Goal: Information Seeking & Learning: Learn about a topic

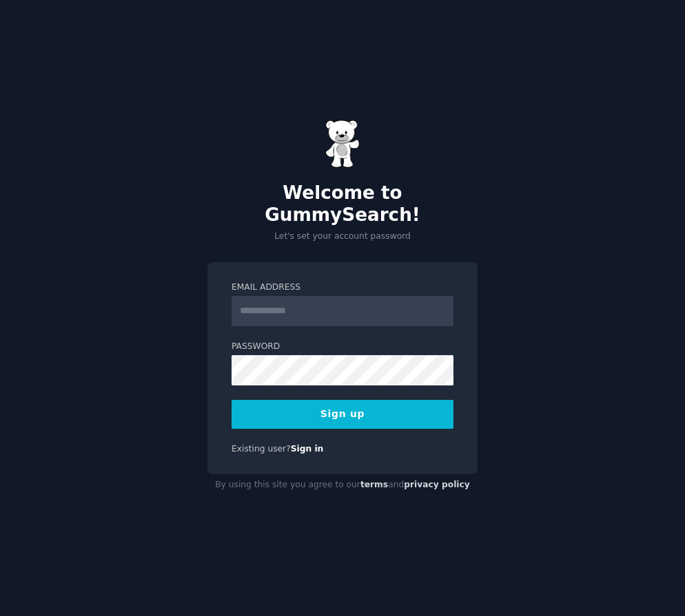
click at [291, 302] on input "Email Address" at bounding box center [342, 311] width 222 height 30
type input "**********"
click at [339, 407] on button "Sign up" at bounding box center [342, 414] width 222 height 29
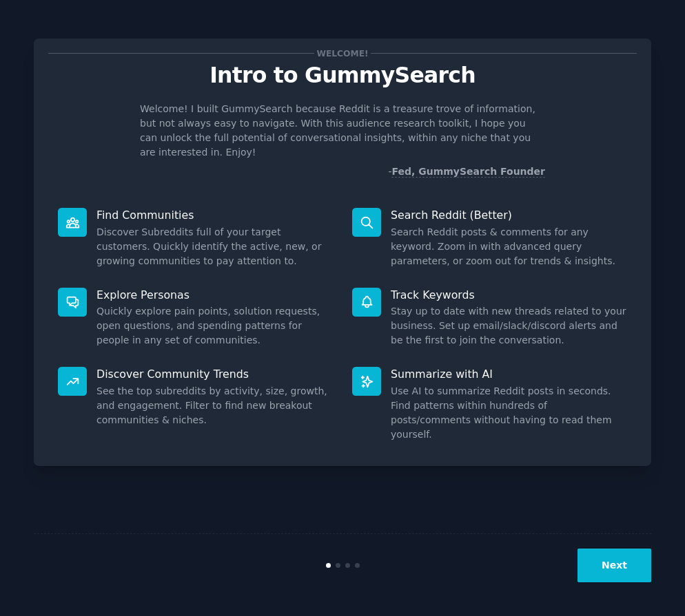
click at [614, 567] on button "Next" at bounding box center [614, 566] width 74 height 34
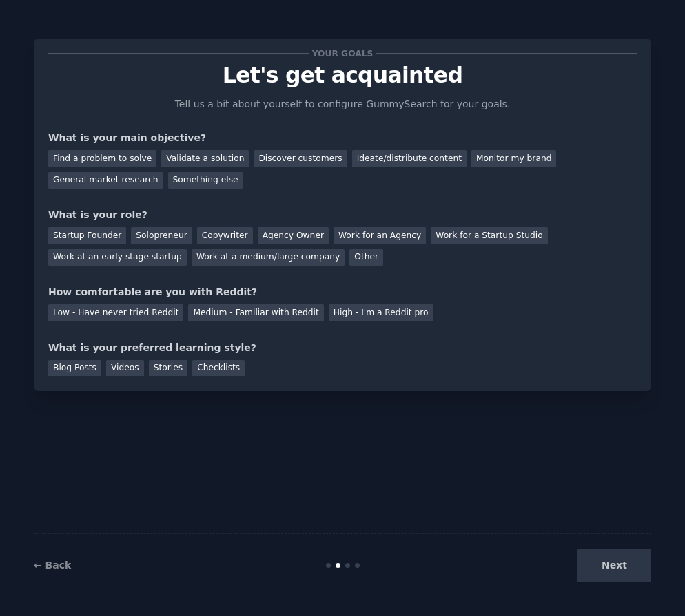
click at [614, 567] on div "Next" at bounding box center [548, 566] width 206 height 34
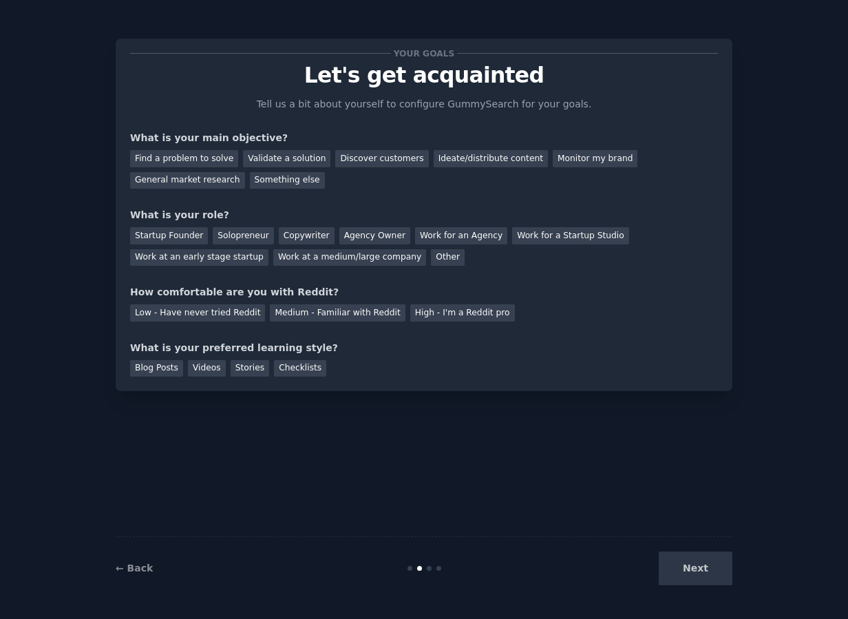
click at [684, 573] on div "Next" at bounding box center [630, 569] width 206 height 34
click at [238, 311] on div "Low - Have never tried Reddit" at bounding box center [197, 312] width 135 height 17
click at [207, 369] on div "Videos" at bounding box center [207, 368] width 38 height 17
click at [247, 370] on div "Stories" at bounding box center [250, 368] width 39 height 17
click at [204, 370] on div "Videos" at bounding box center [207, 368] width 38 height 17
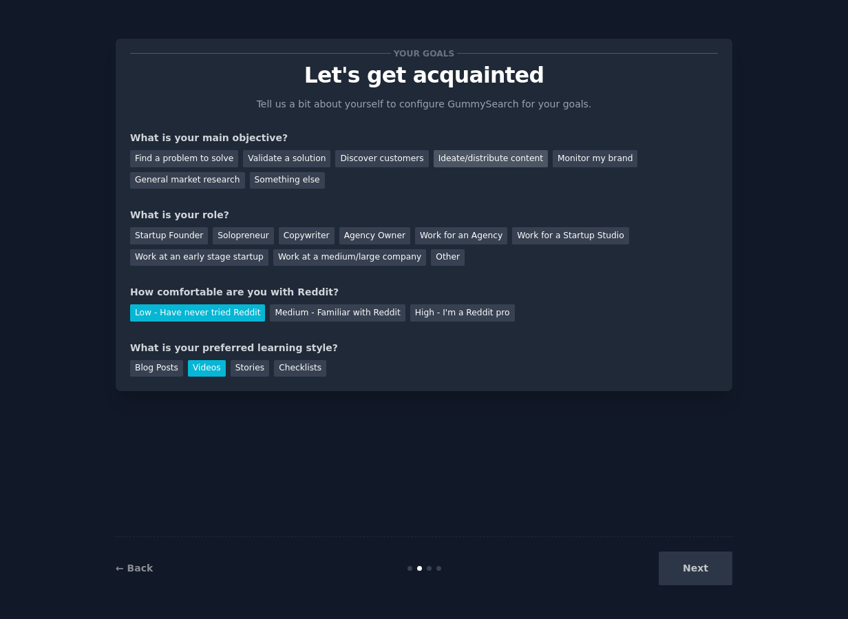
click at [466, 156] on div "Ideate/distribute content" at bounding box center [491, 158] width 114 height 17
click at [684, 573] on div "Next" at bounding box center [630, 569] width 206 height 34
click at [177, 236] on div "Startup Founder" at bounding box center [169, 235] width 78 height 17
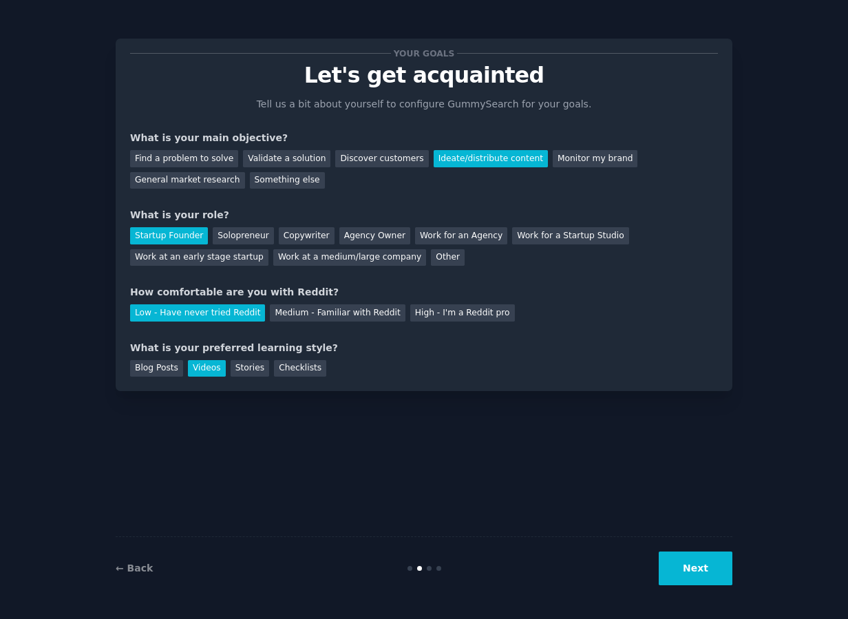
click at [684, 570] on button "Next" at bounding box center [696, 569] width 74 height 34
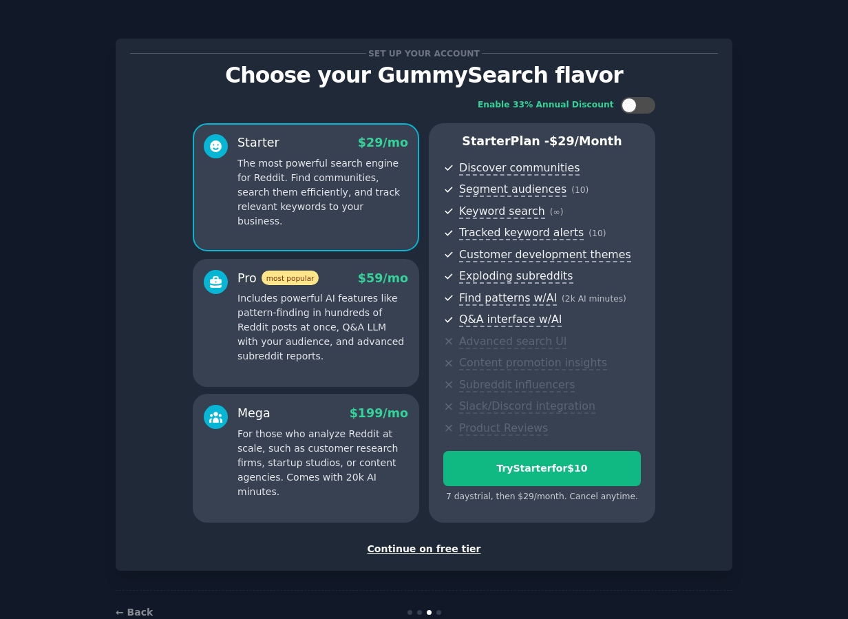
click at [415, 552] on div "Continue on free tier" at bounding box center [424, 549] width 588 height 14
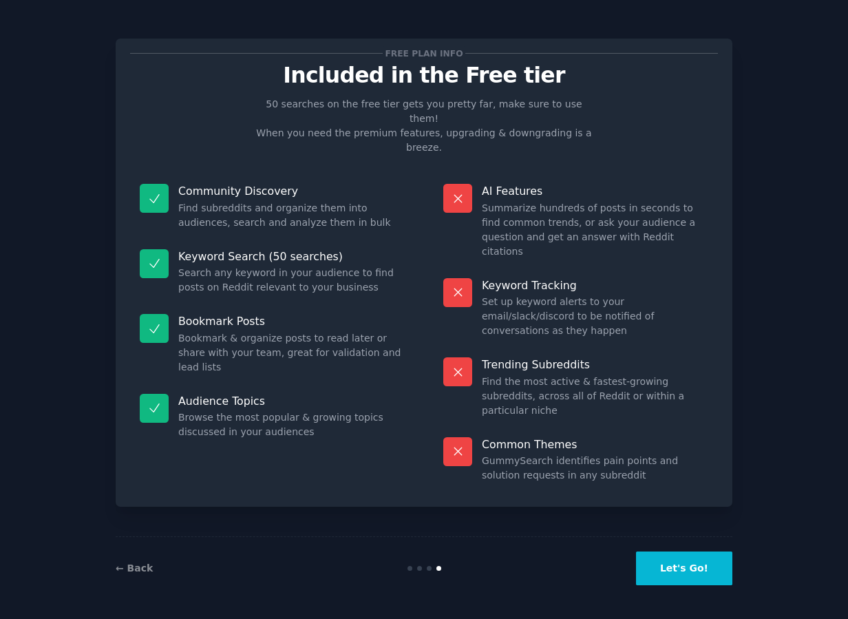
click at [666, 563] on button "Let's Go!" at bounding box center [684, 569] width 96 height 34
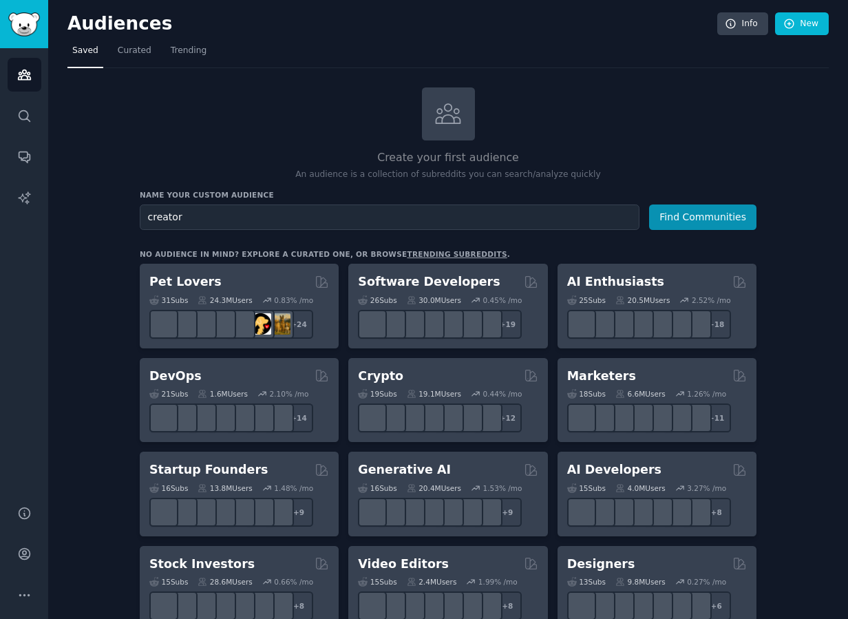
type input "creators"
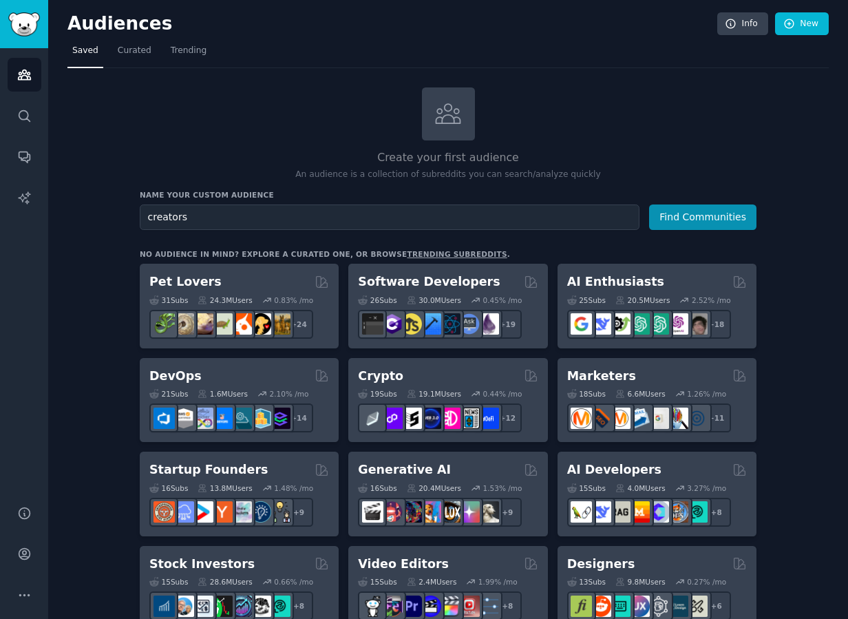
click at [598, 212] on input "creators" at bounding box center [390, 217] width 500 height 25
click at [600, 219] on input "creators" at bounding box center [390, 217] width 500 height 25
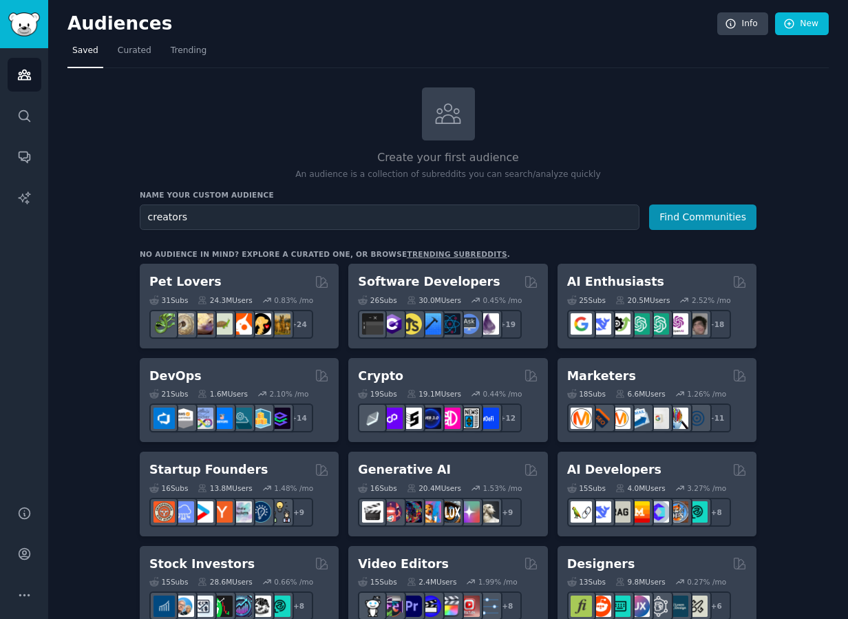
click at [600, 219] on input "creators" at bounding box center [390, 217] width 500 height 25
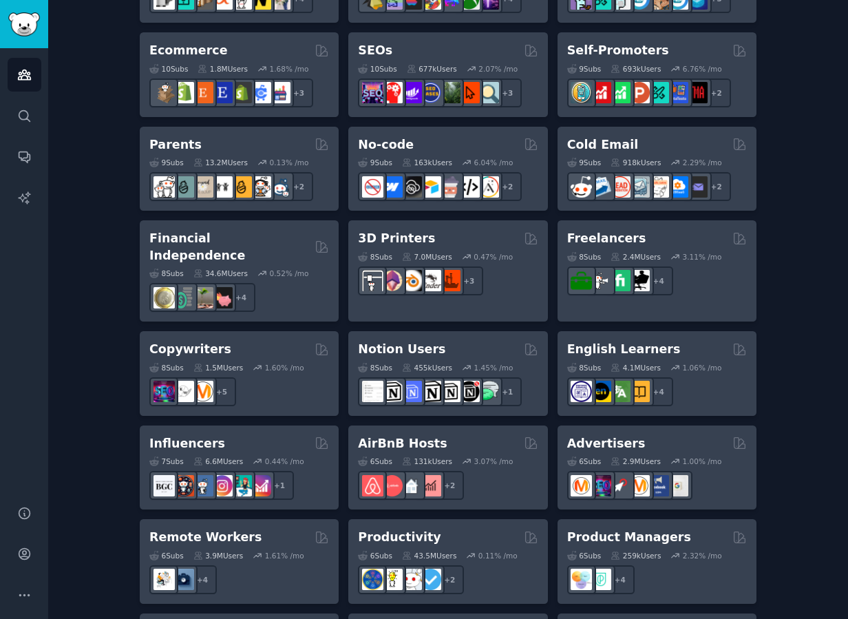
scroll to position [804, 0]
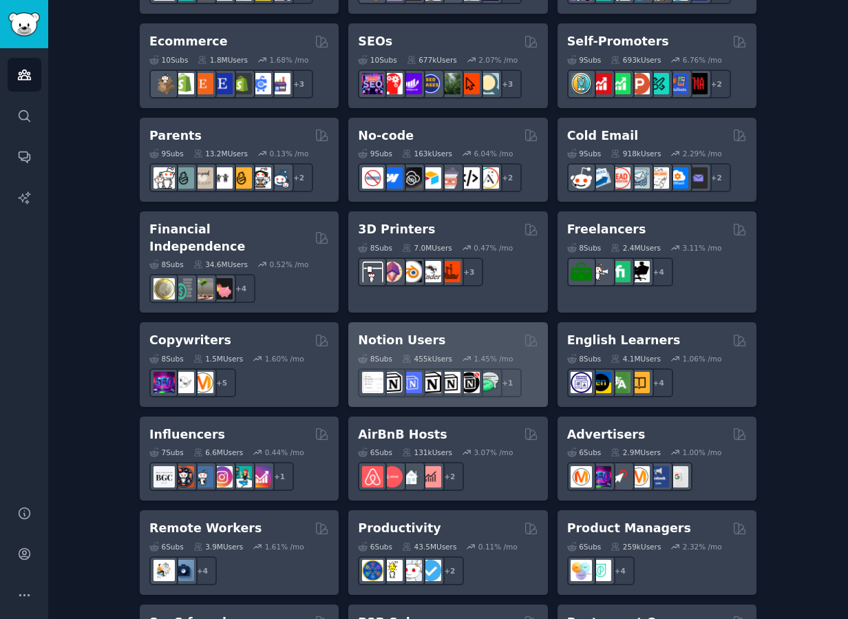
click at [459, 332] on div "Notion Users" at bounding box center [448, 340] width 180 height 17
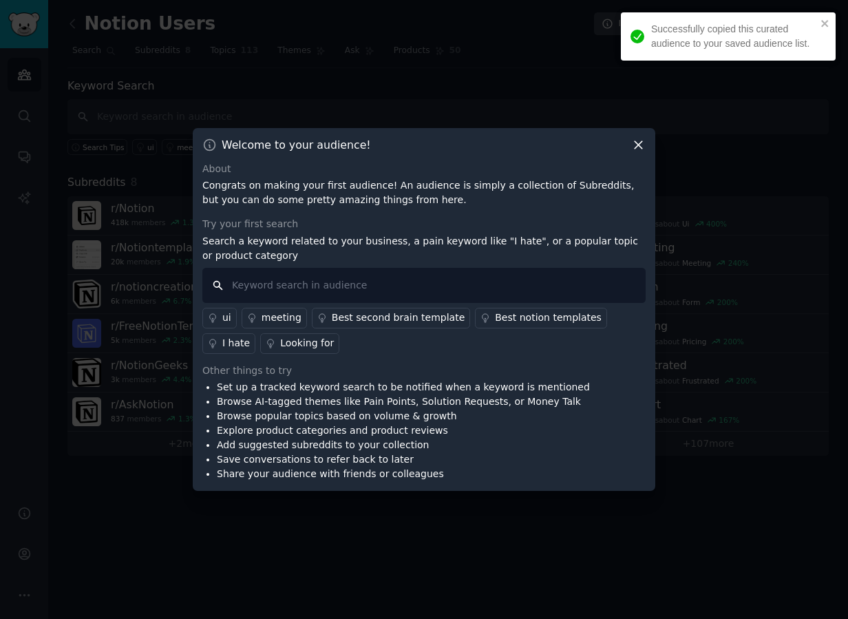
click at [584, 269] on input "text" at bounding box center [423, 285] width 443 height 35
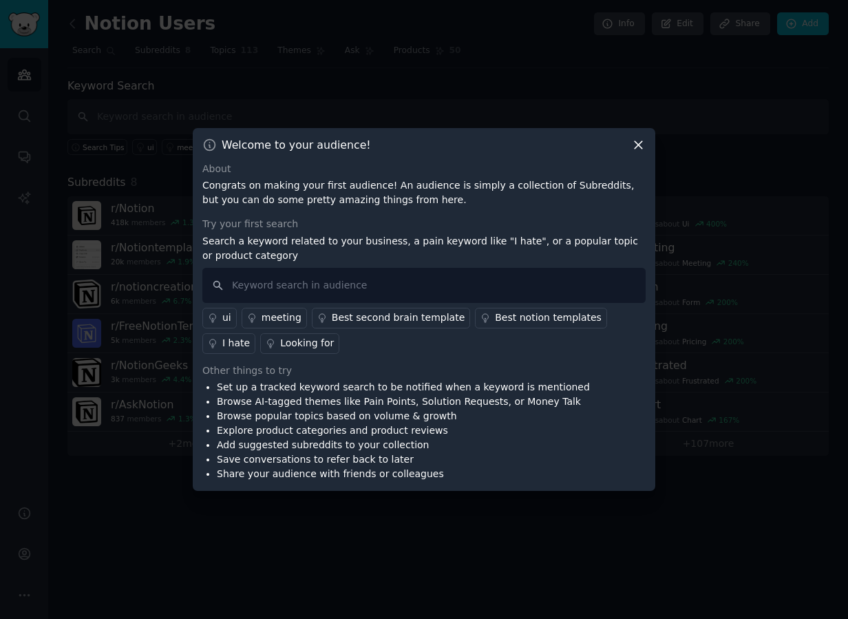
click at [250, 336] on div "I hate" at bounding box center [236, 343] width 28 height 14
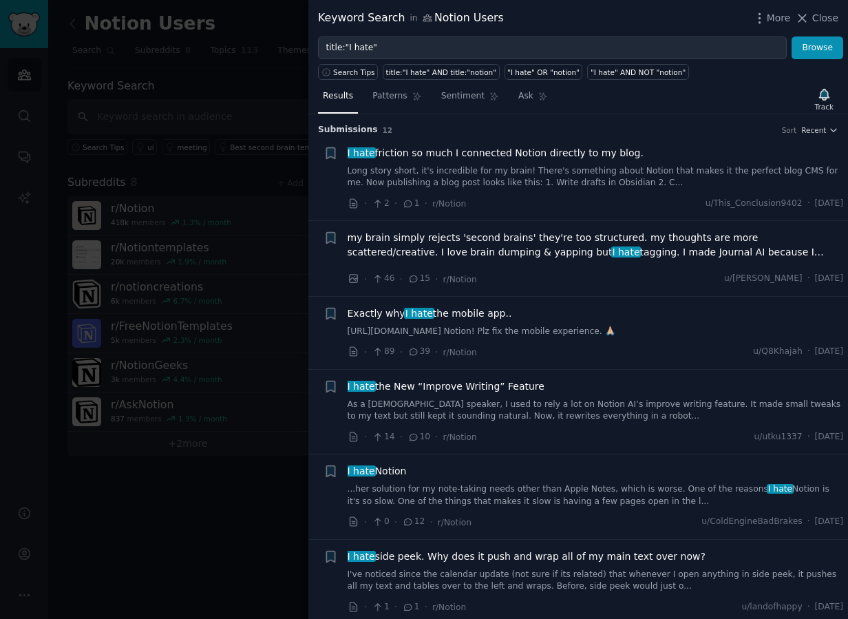
click at [469, 152] on span "I hate friction so much I connected Notion directly to my blog." at bounding box center [496, 153] width 296 height 14
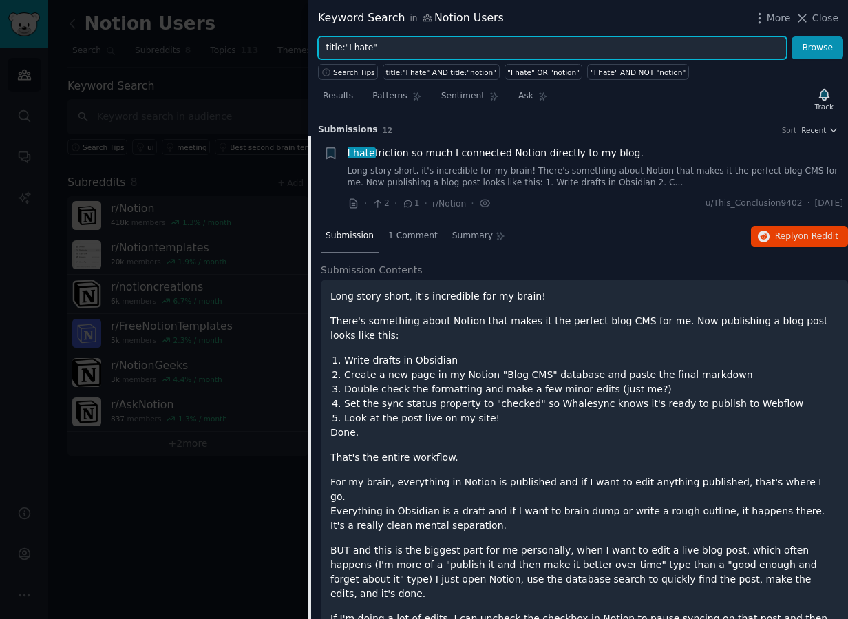
click at [379, 48] on input "title:"I hate"" at bounding box center [552, 47] width 469 height 23
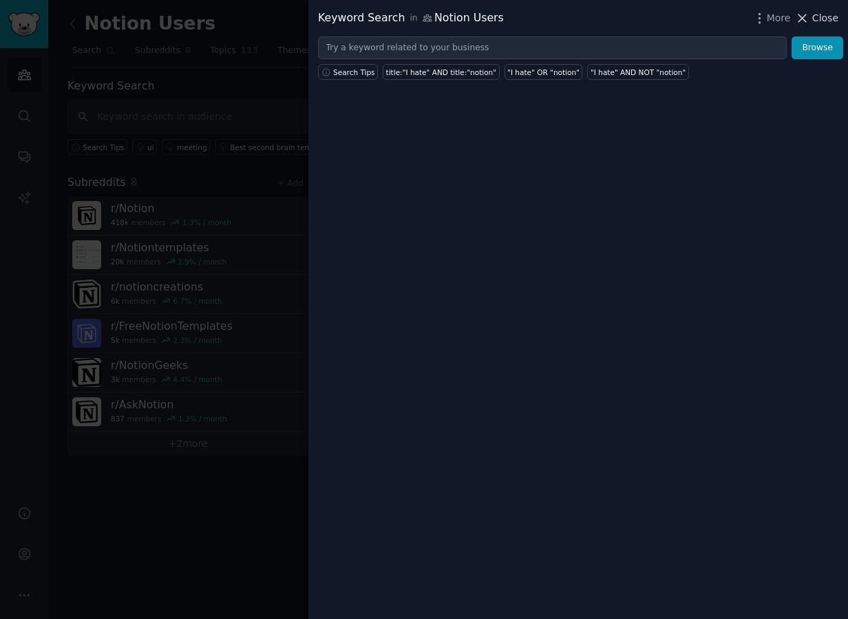
click at [684, 17] on span "Close" at bounding box center [826, 18] width 26 height 14
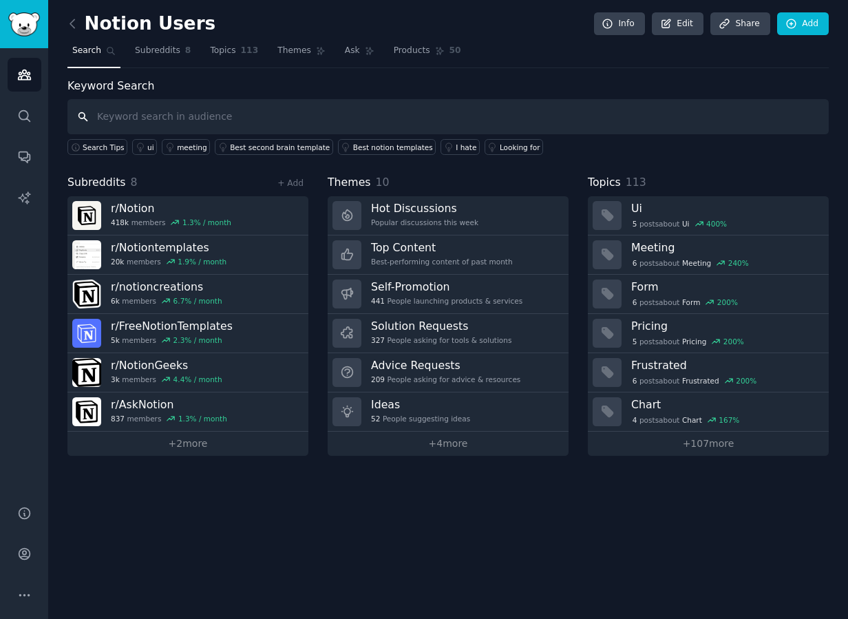
click at [201, 128] on input "text" at bounding box center [448, 116] width 762 height 35
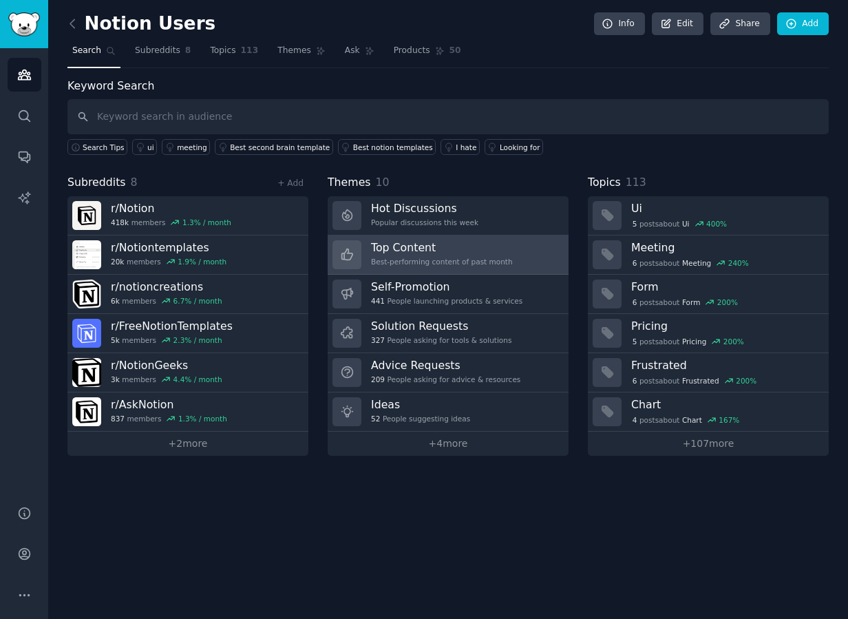
click at [485, 242] on h3 "Top Content" at bounding box center [442, 247] width 142 height 14
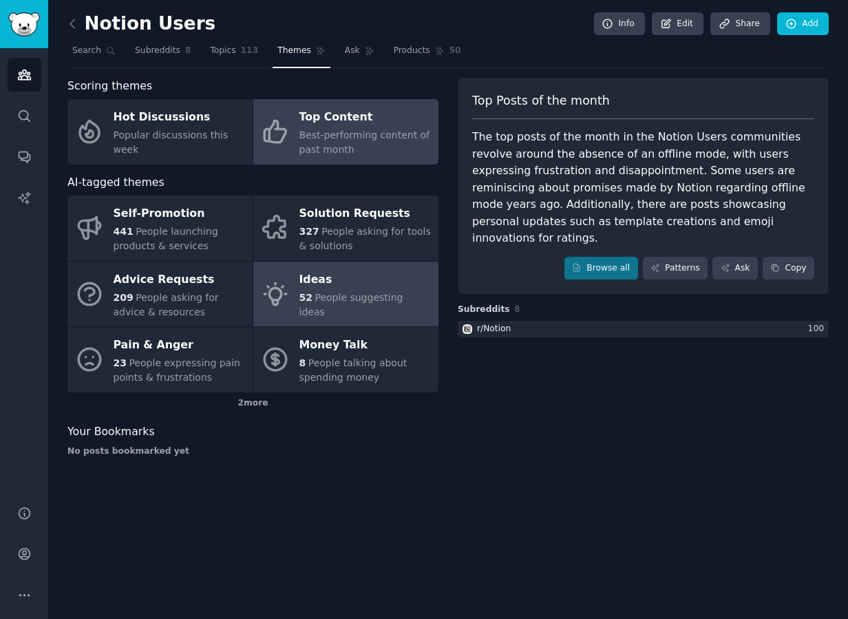
click at [324, 302] on span "People suggesting ideas" at bounding box center [352, 304] width 104 height 25
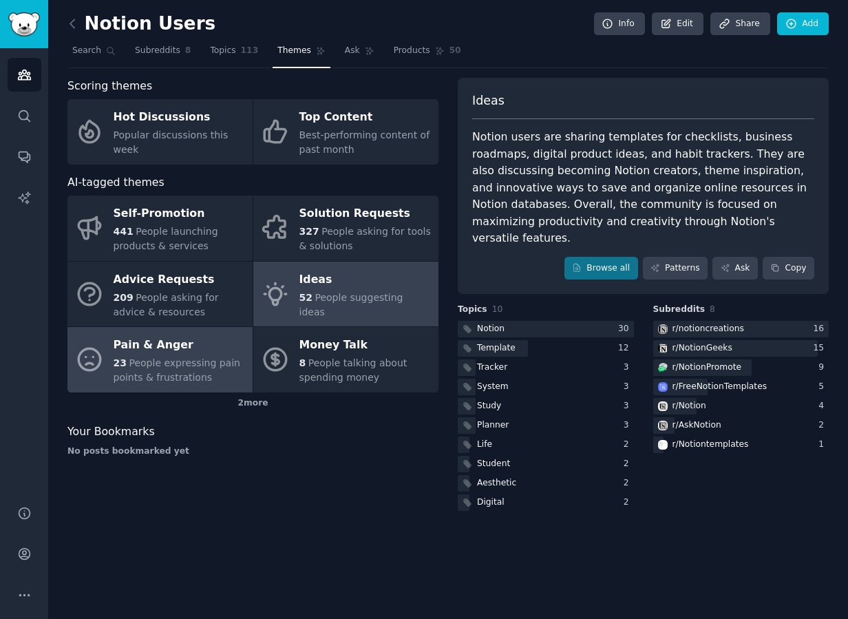
click at [134, 364] on span "People expressing pain points & frustrations" at bounding box center [177, 369] width 127 height 25
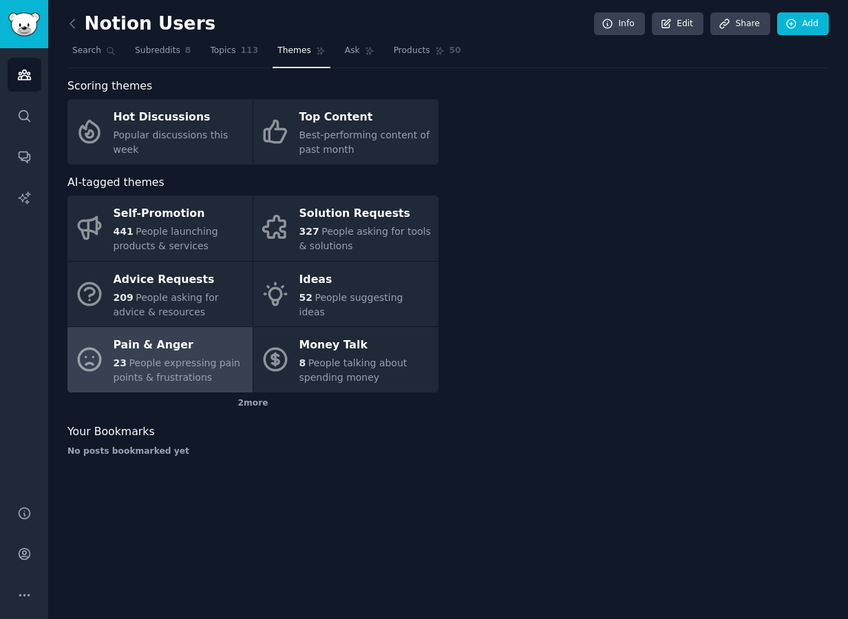
click at [134, 364] on span "People expressing pain points & frustrations" at bounding box center [177, 369] width 127 height 25
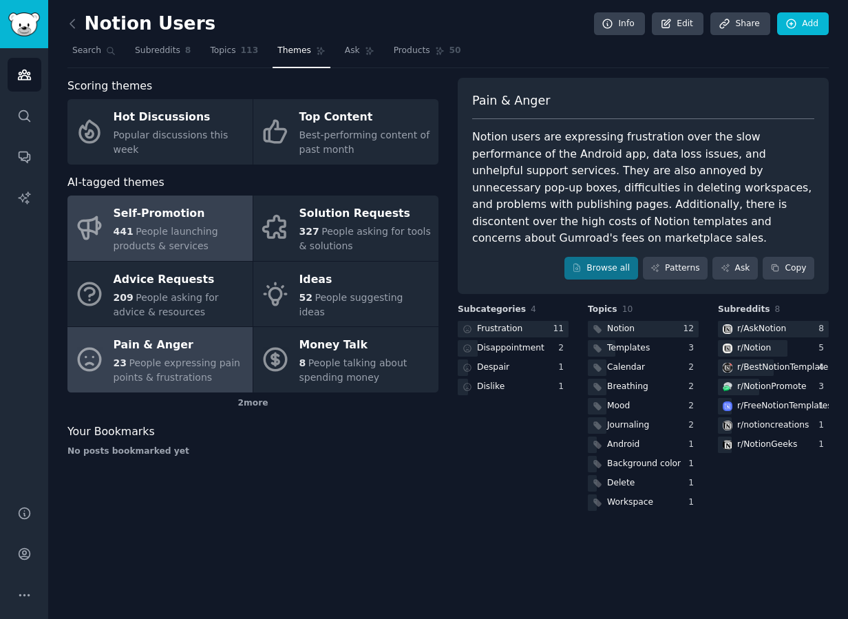
click at [169, 242] on span "People launching products & services" at bounding box center [166, 238] width 105 height 25
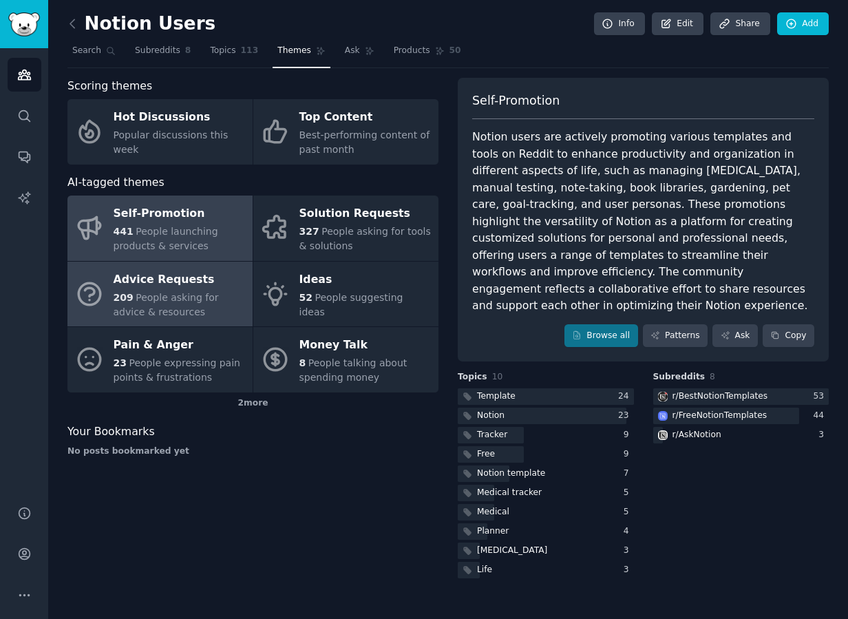
click at [174, 297] on span "People asking for advice & resources" at bounding box center [166, 304] width 105 height 25
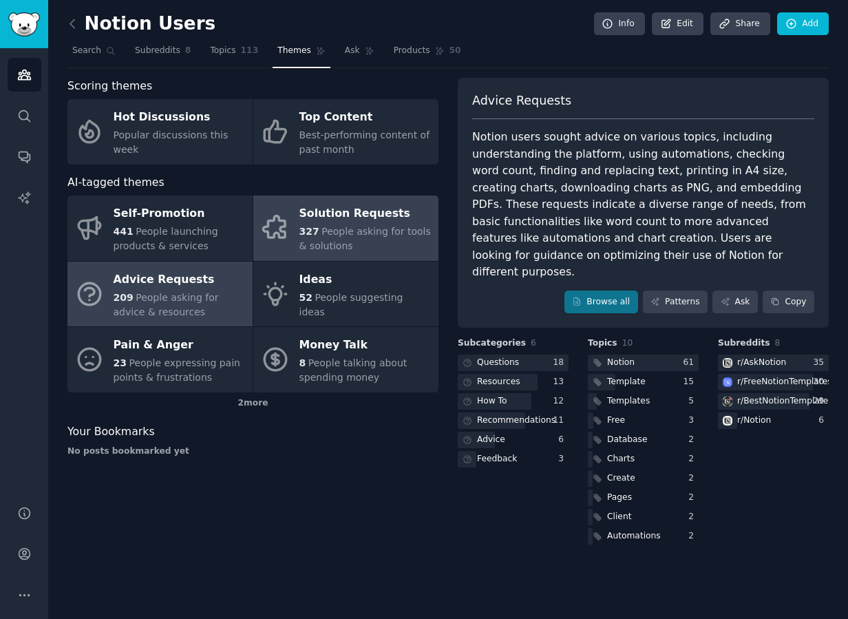
click at [339, 245] on div "327 People asking for tools & solutions" at bounding box center [366, 238] width 132 height 29
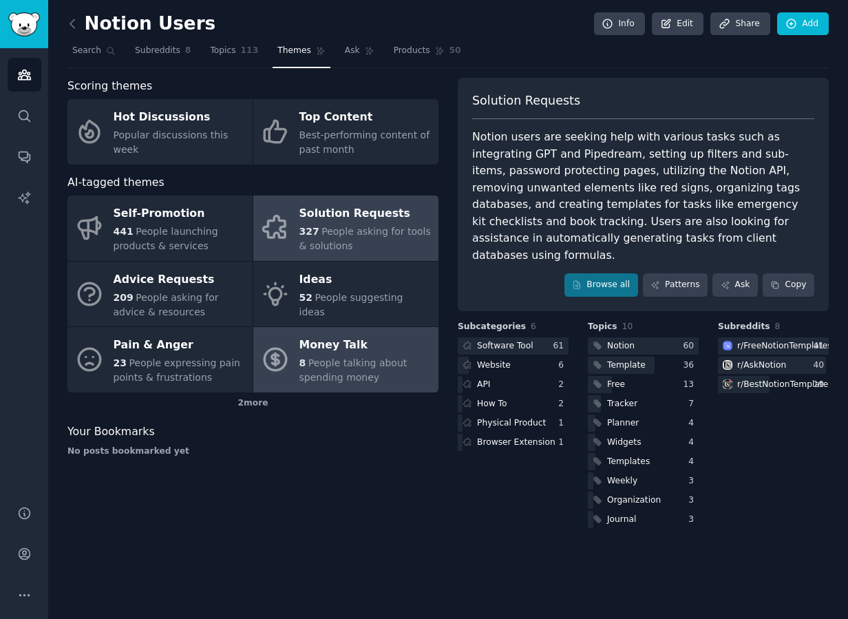
click at [383, 338] on div "Money Talk" at bounding box center [366, 346] width 132 height 22
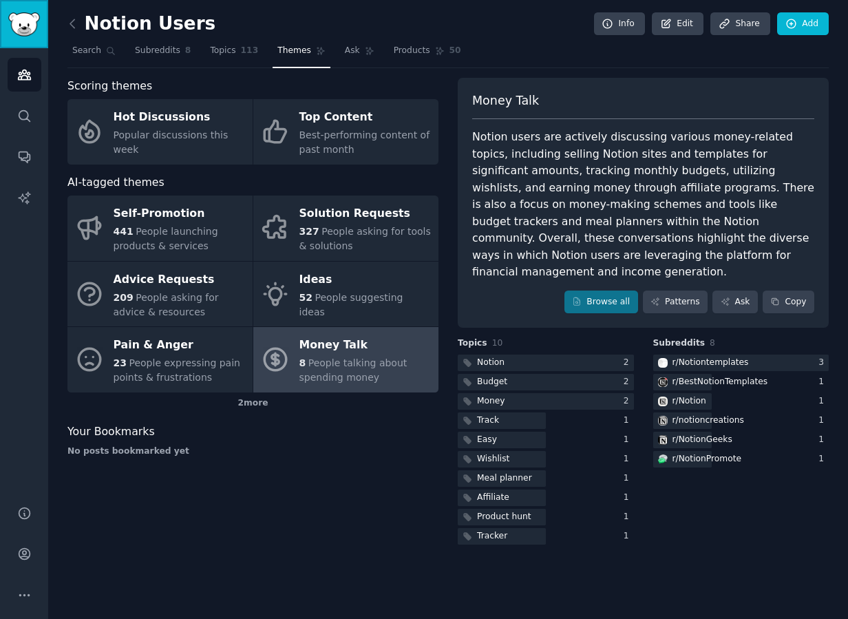
click at [27, 21] on img "Sidebar" at bounding box center [24, 24] width 32 height 24
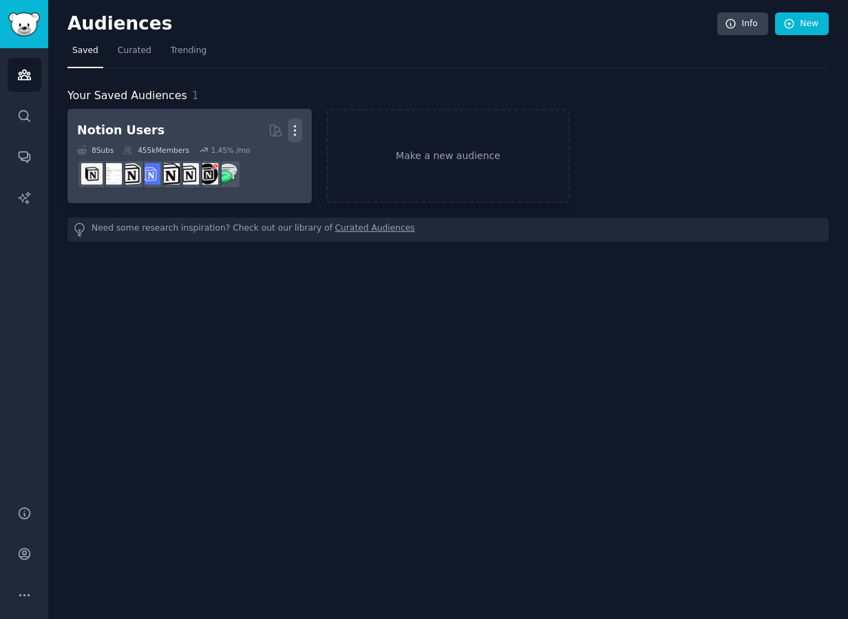
click at [297, 132] on icon "button" at bounding box center [295, 130] width 14 height 14
click at [258, 156] on p "Delete" at bounding box center [258, 159] width 32 height 14
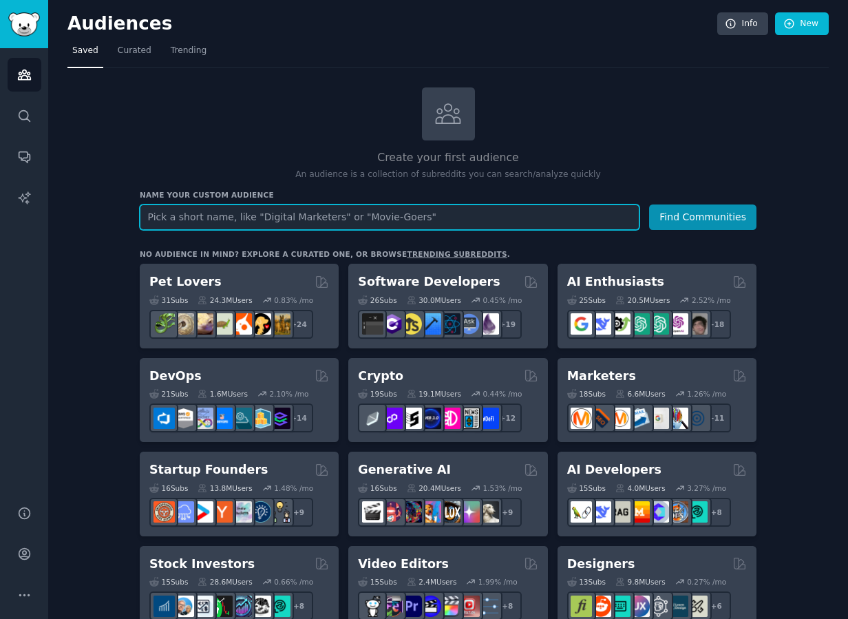
click at [350, 218] on input "text" at bounding box center [390, 217] width 500 height 25
type input "Creators"
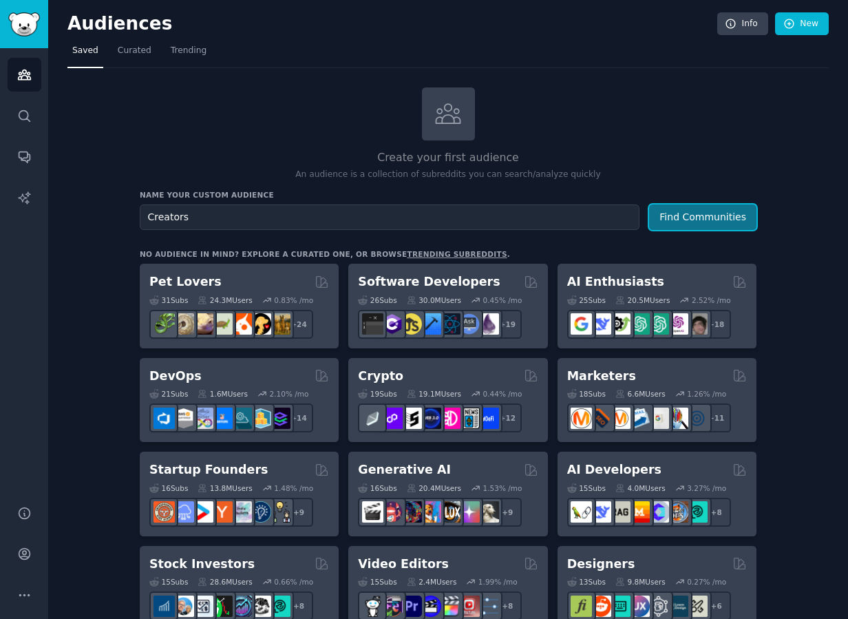
click at [684, 205] on button "Find Communities" at bounding box center [702, 217] width 107 height 25
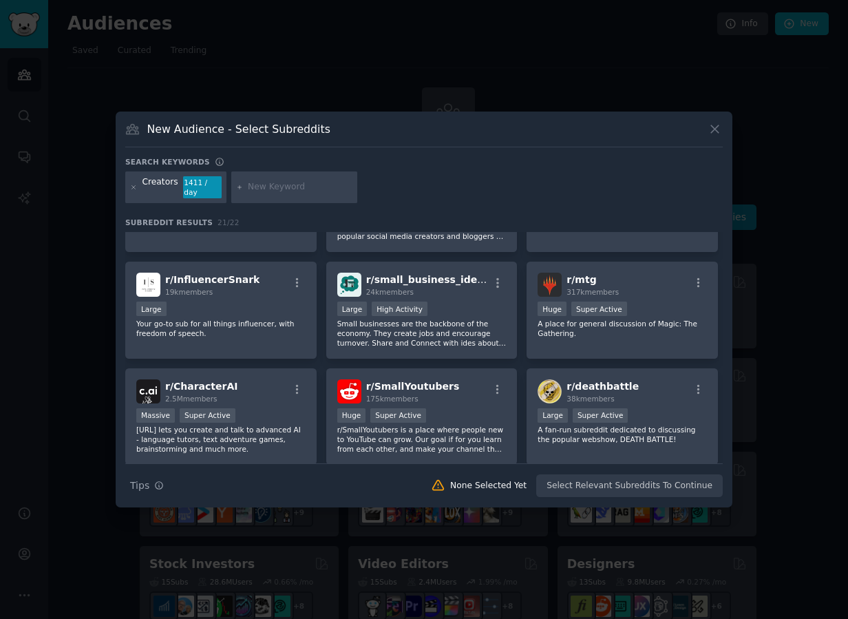
scroll to position [552, 0]
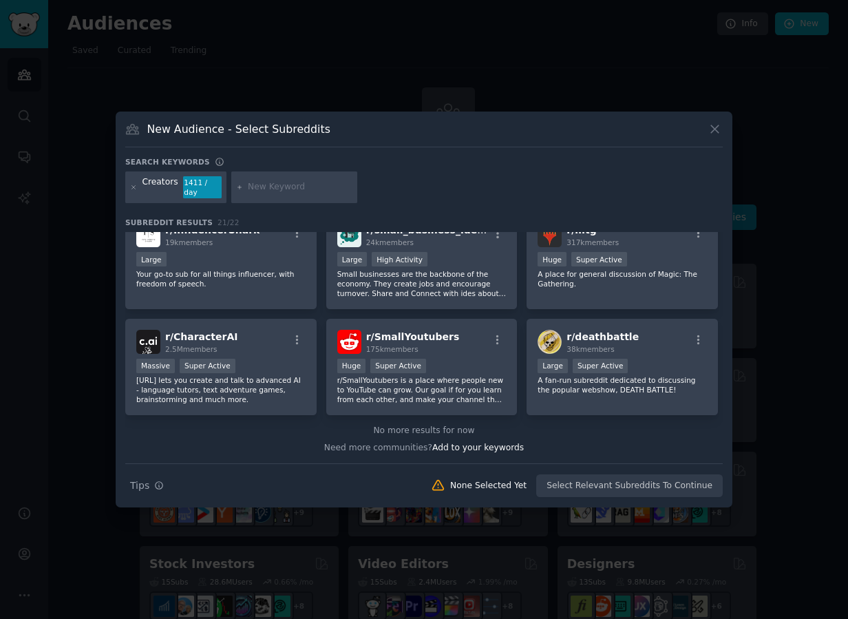
click at [684, 134] on icon at bounding box center [715, 130] width 8 height 8
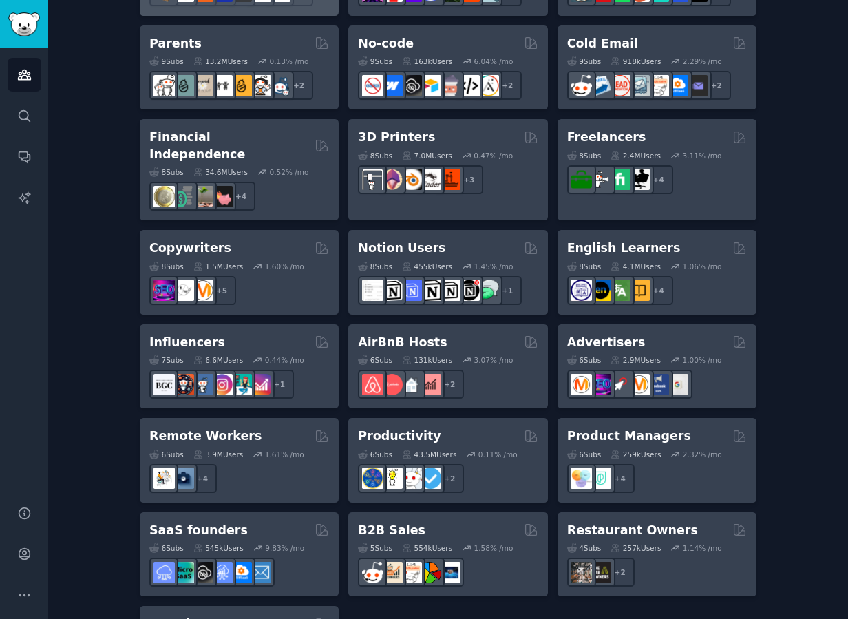
scroll to position [921, 0]
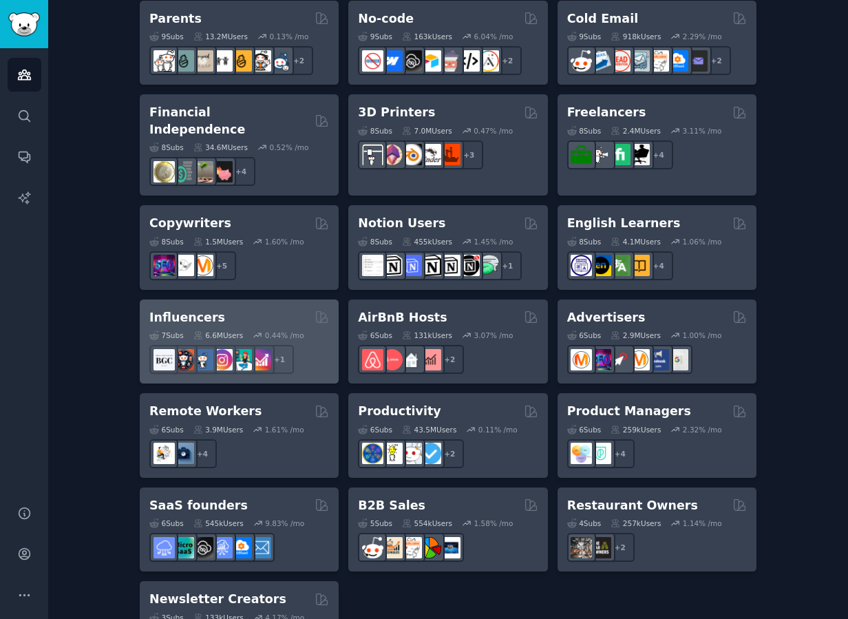
click at [237, 309] on div "Influencers" at bounding box center [239, 317] width 180 height 17
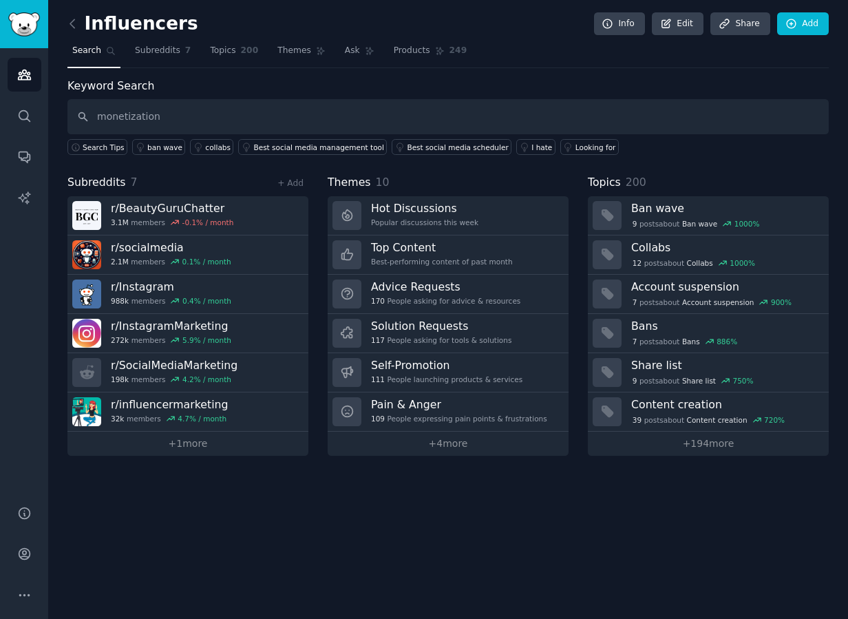
type input "monetization"
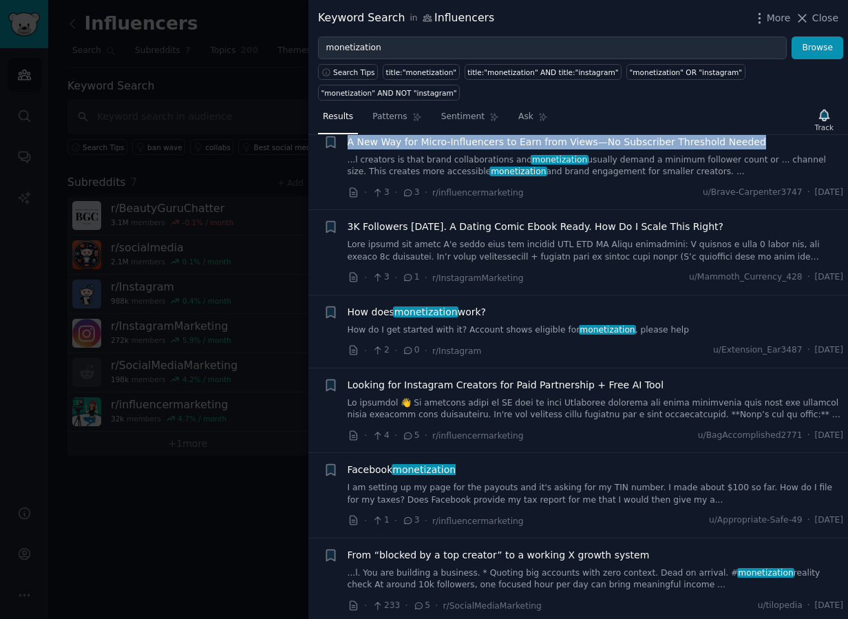
scroll to position [983, 0]
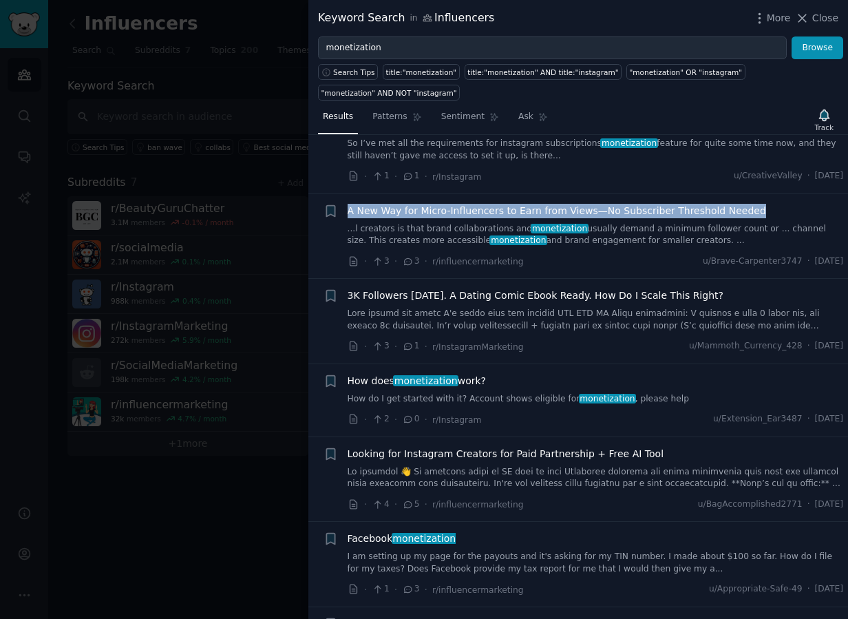
click at [454, 292] on span "3K Followers [DATE]. A Dating Comic Ebook Ready. How Do I Scale This Right?" at bounding box center [536, 296] width 376 height 14
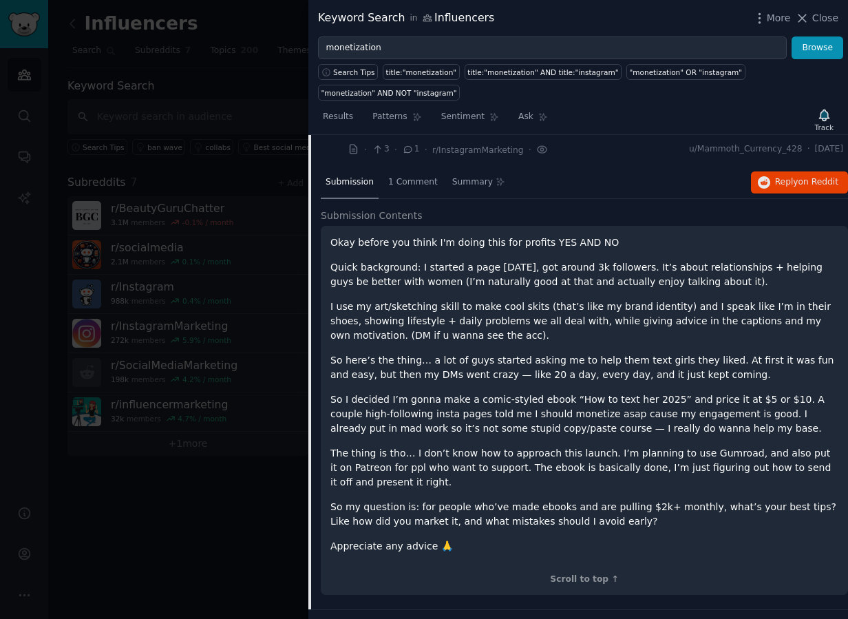
scroll to position [1181, 0]
click at [515, 249] on div "Okay before you think I'm doing this for profits YES AND NO Quick background: I…" at bounding box center [585, 394] width 508 height 318
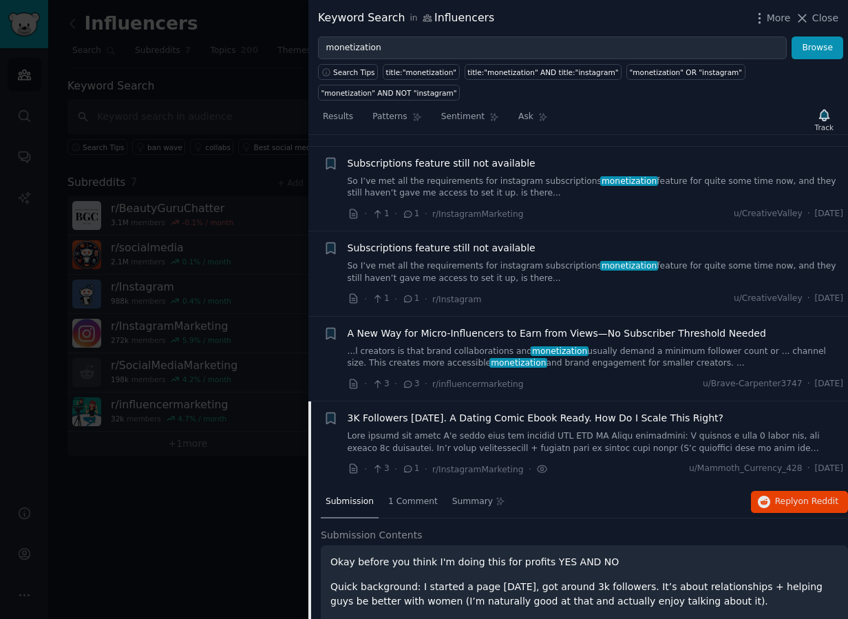
scroll to position [759, 0]
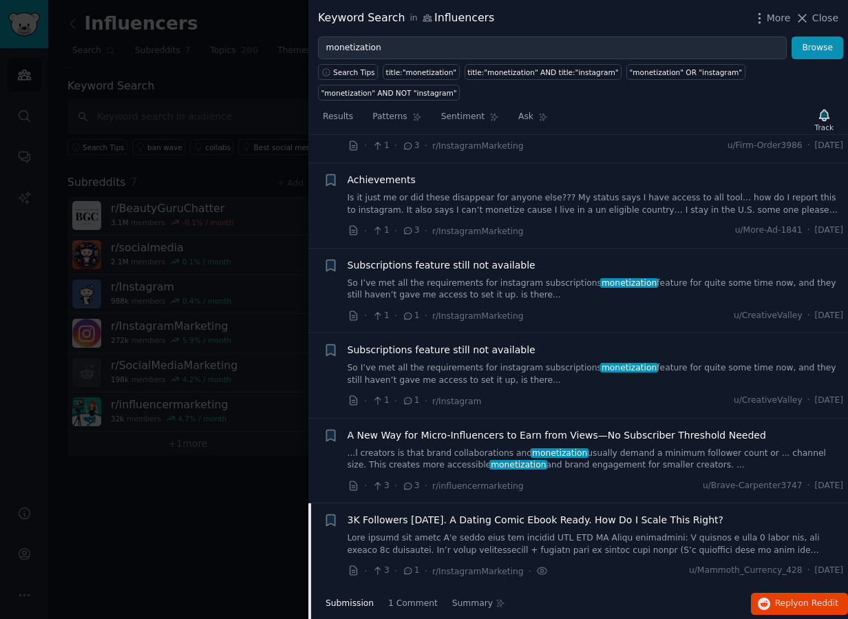
click at [567, 436] on span "A New Way for Micro-Influencers to Earn from Views—No Subscriber Threshold Need…" at bounding box center [557, 435] width 419 height 14
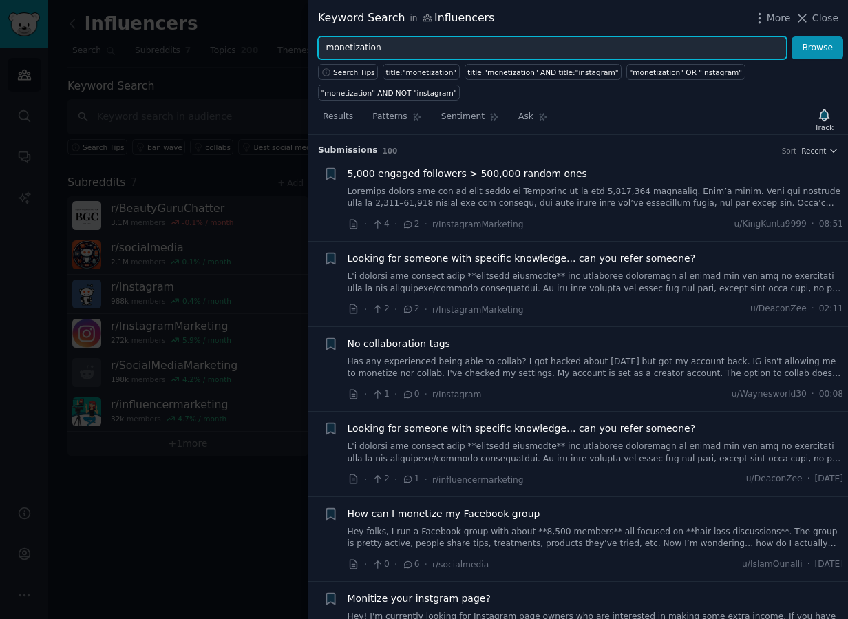
click at [417, 46] on input "monetization" at bounding box center [552, 47] width 469 height 23
click at [415, 46] on input "monetization" at bounding box center [552, 47] width 469 height 23
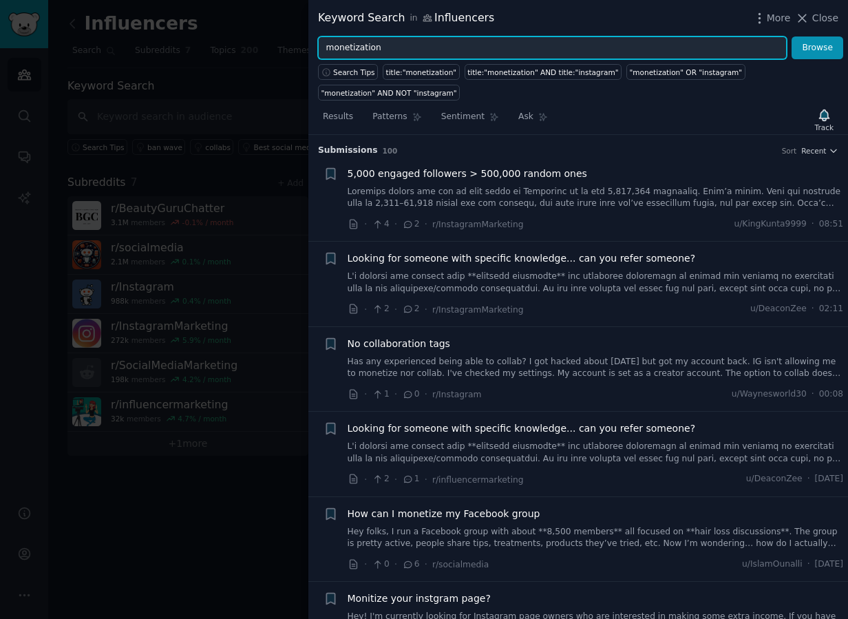
click at [415, 46] on input "monetization" at bounding box center [552, 47] width 469 height 23
click at [684, 36] on button "Browse" at bounding box center [818, 47] width 52 height 23
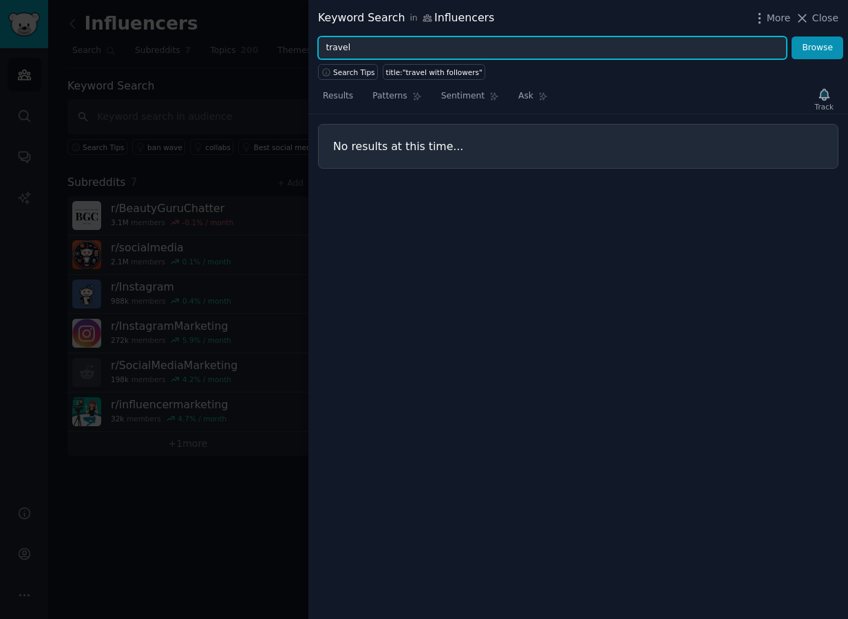
type input "travel"
click at [684, 36] on button "Browse" at bounding box center [818, 47] width 52 height 23
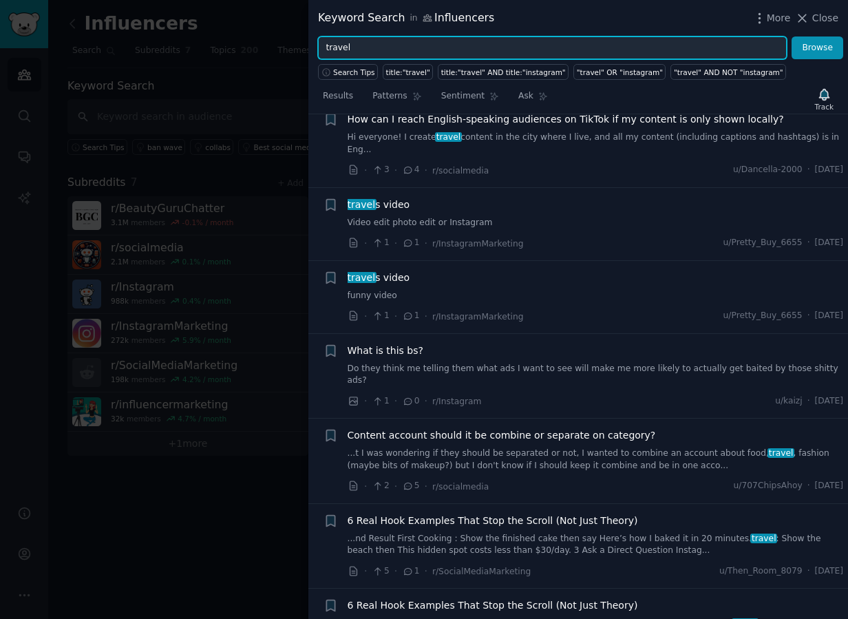
scroll to position [925, 0]
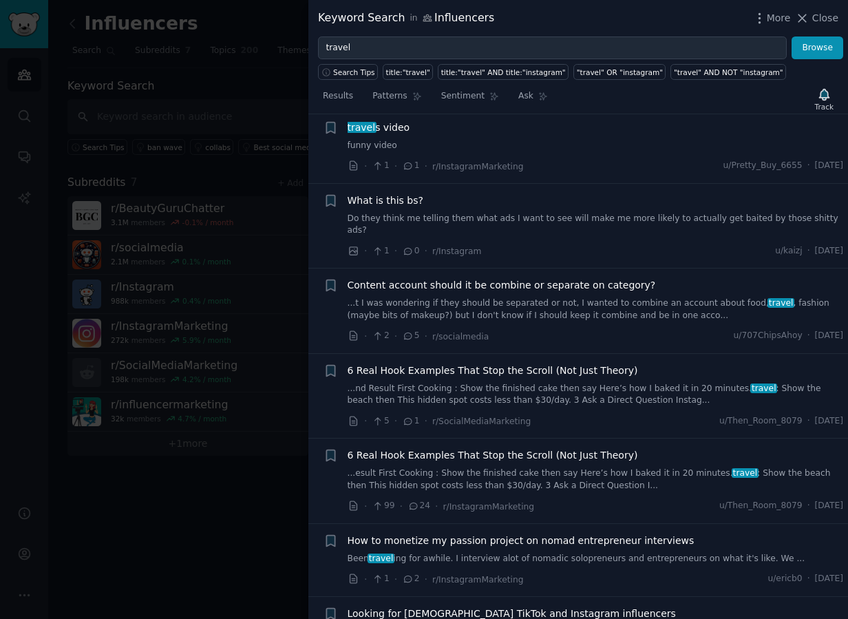
click at [612, 364] on span "6 Real Hook Examples That Stop the Scroll (Not Just Theory)" at bounding box center [493, 371] width 291 height 14
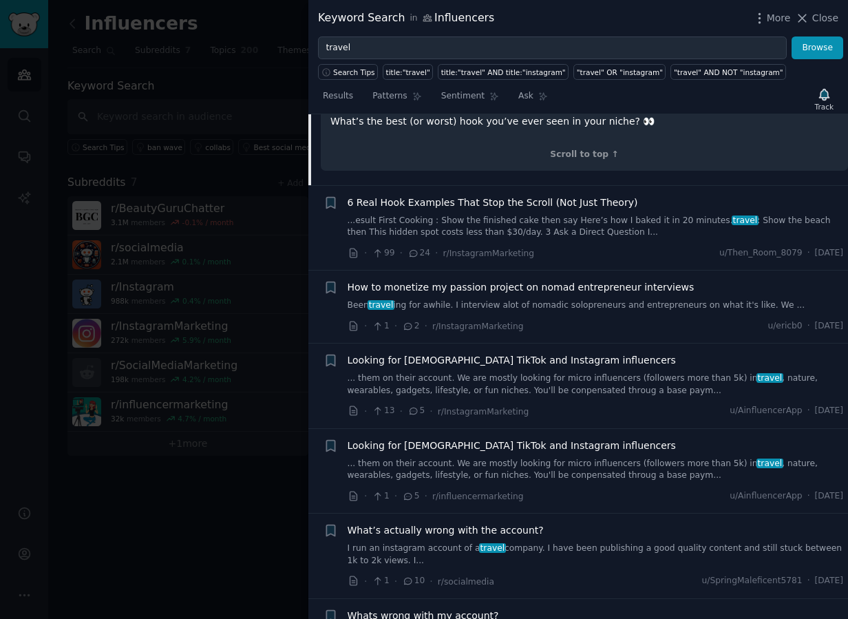
scroll to position [1829, 0]
click at [541, 298] on link "Been travel ing for awhile. I interview alot of nomadic solopreneurs and entrep…" at bounding box center [596, 304] width 497 height 12
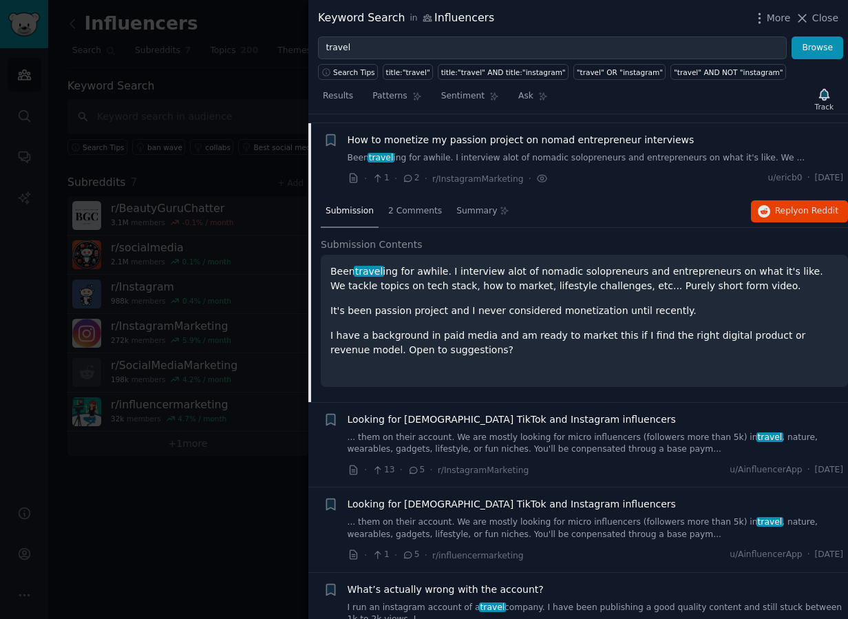
scroll to position [1310, 0]
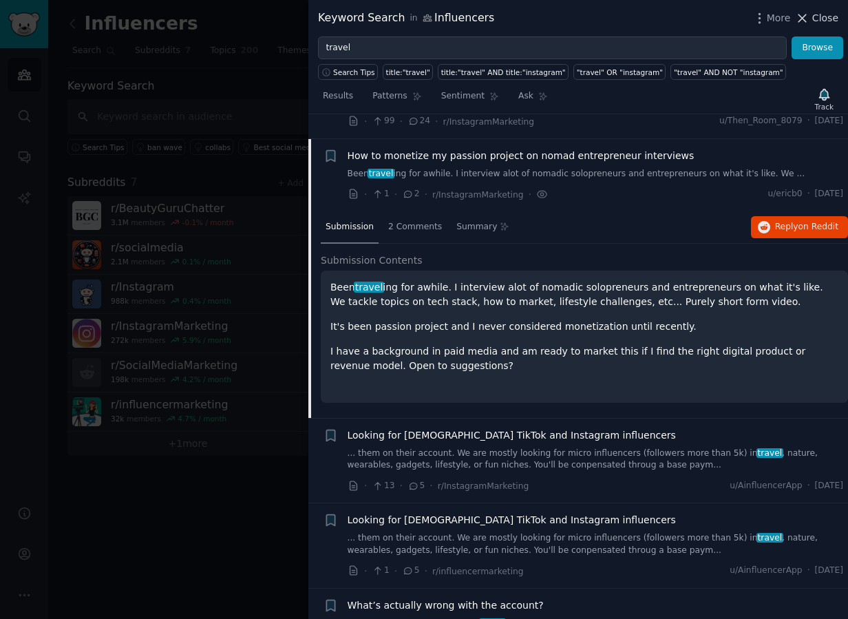
click at [684, 19] on span "Close" at bounding box center [826, 18] width 26 height 14
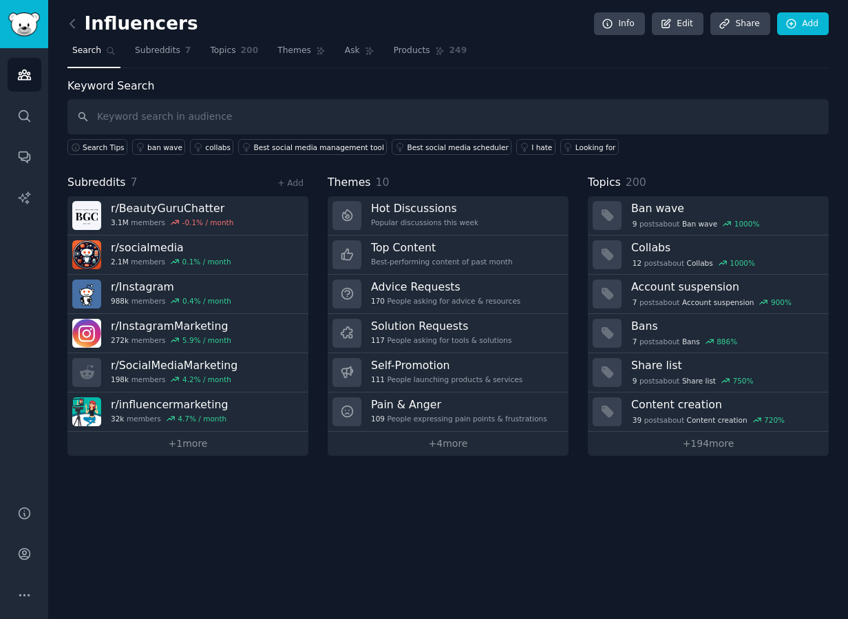
click at [102, 17] on h2 "Influencers" at bounding box center [132, 24] width 131 height 22
click at [75, 20] on icon at bounding box center [72, 24] width 14 height 14
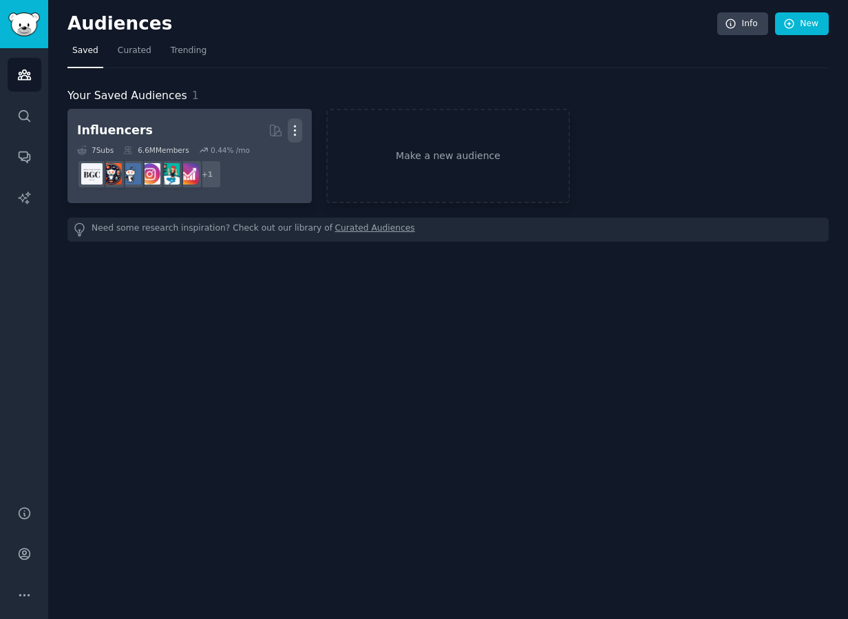
click at [297, 132] on icon "button" at bounding box center [295, 130] width 14 height 14
click at [248, 162] on p "Delete" at bounding box center [258, 159] width 32 height 14
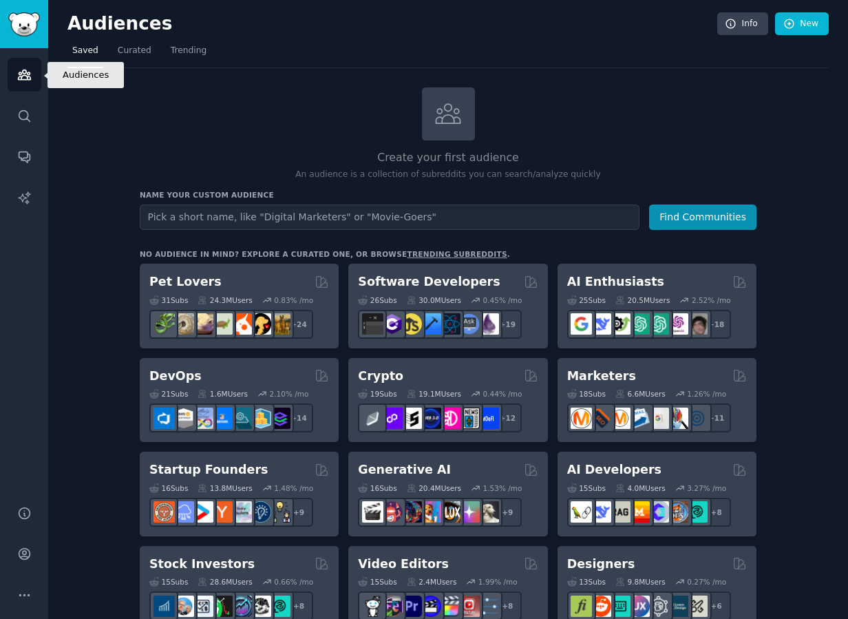
click at [30, 85] on link "Audiences" at bounding box center [25, 75] width 34 height 34
click at [135, 54] on span "Curated" at bounding box center [135, 51] width 34 height 12
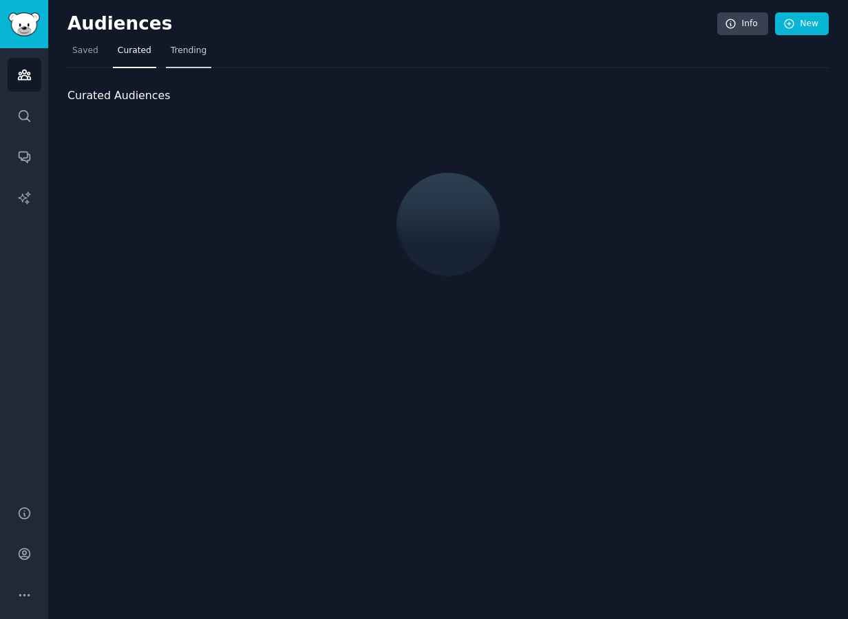
click at [182, 52] on span "Trending" at bounding box center [189, 51] width 36 height 12
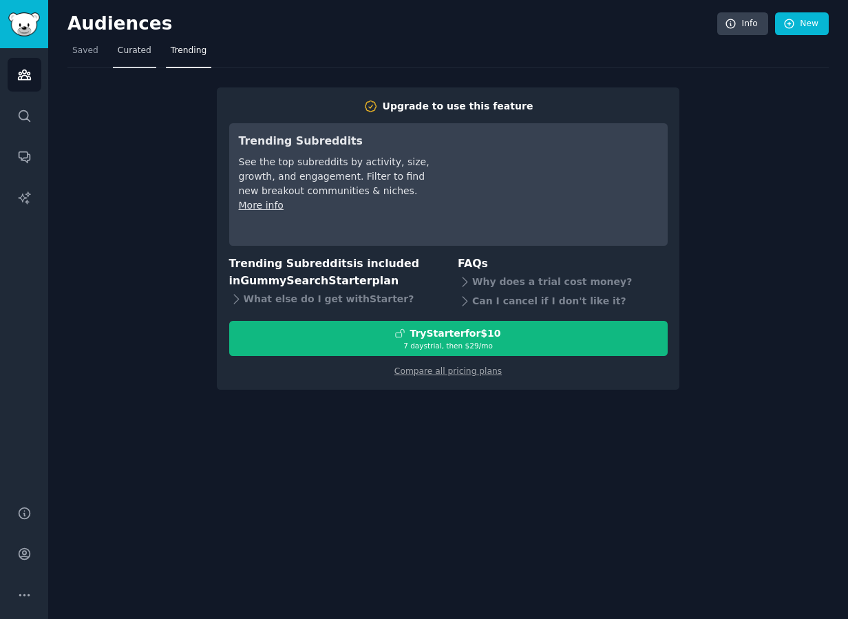
click at [145, 53] on span "Curated" at bounding box center [135, 51] width 34 height 12
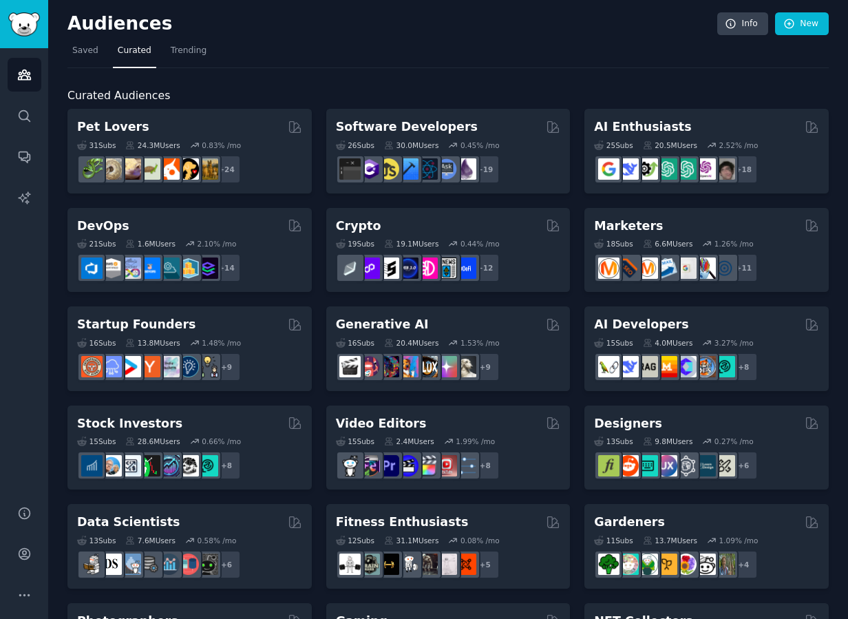
click at [416, 54] on nav "Saved Curated Trending" at bounding box center [448, 54] width 762 height 28
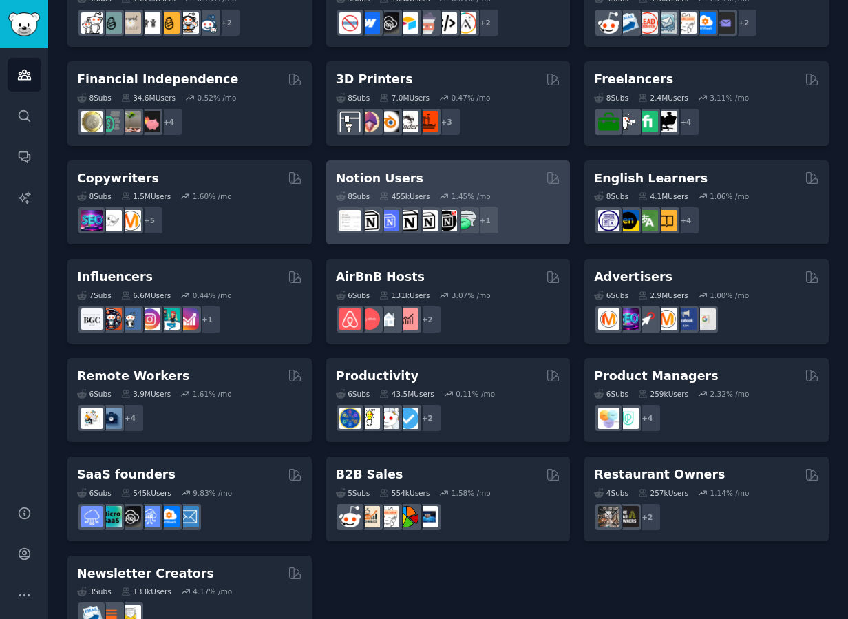
scroll to position [843, 0]
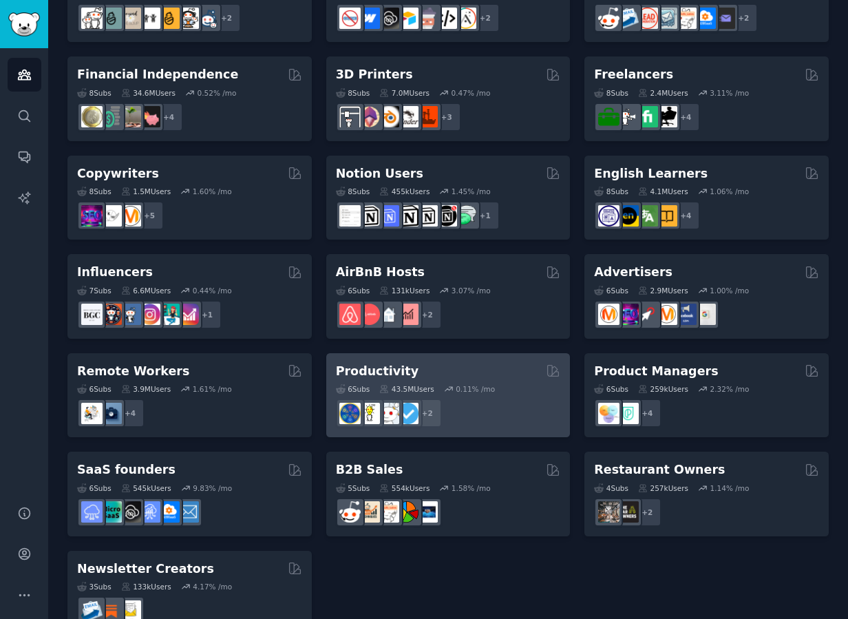
click at [451, 366] on div "Productivity" at bounding box center [448, 371] width 225 height 17
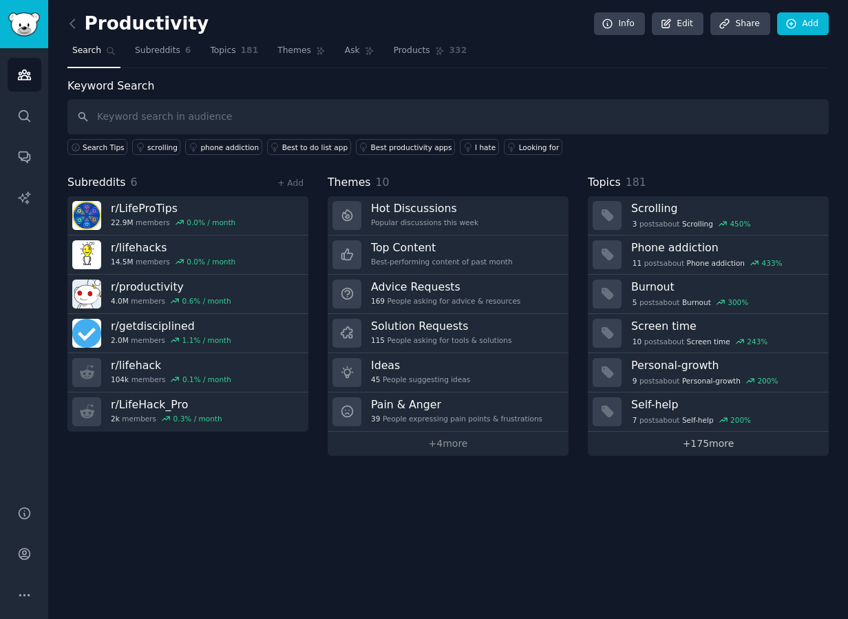
click at [684, 446] on link "+ 175 more" at bounding box center [708, 444] width 241 height 24
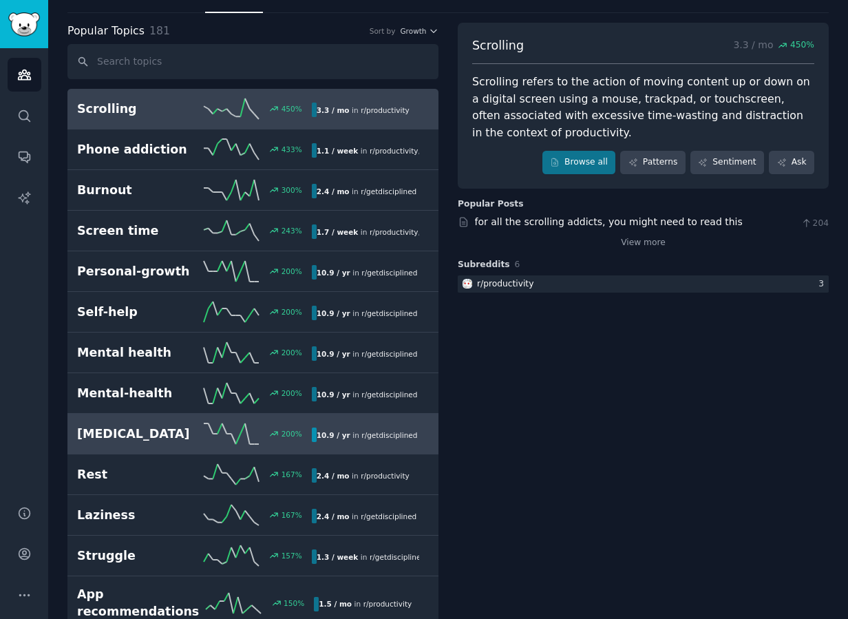
scroll to position [56, 0]
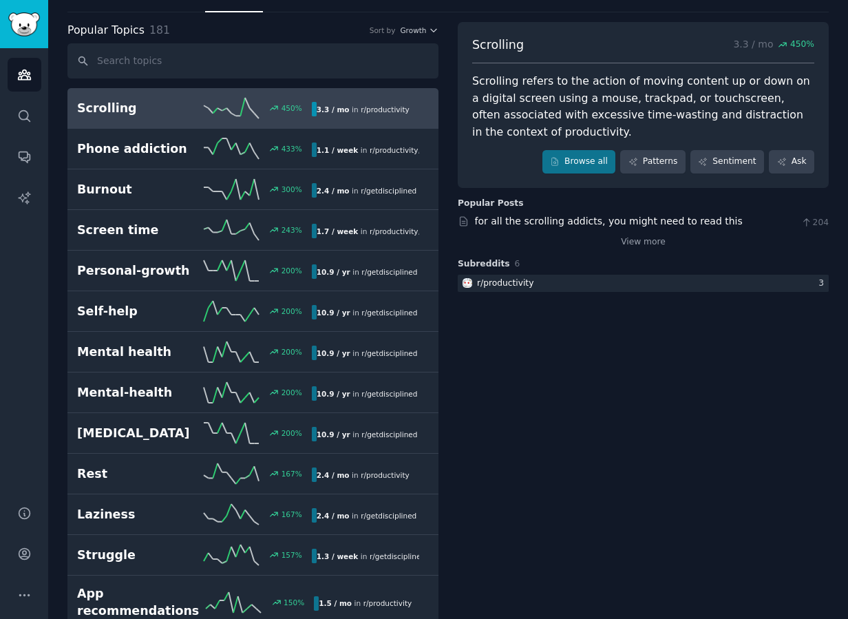
click at [342, 115] on div "3.3 / mo in r/ productivity" at bounding box center [363, 109] width 103 height 14
click at [541, 280] on div at bounding box center [643, 283] width 371 height 17
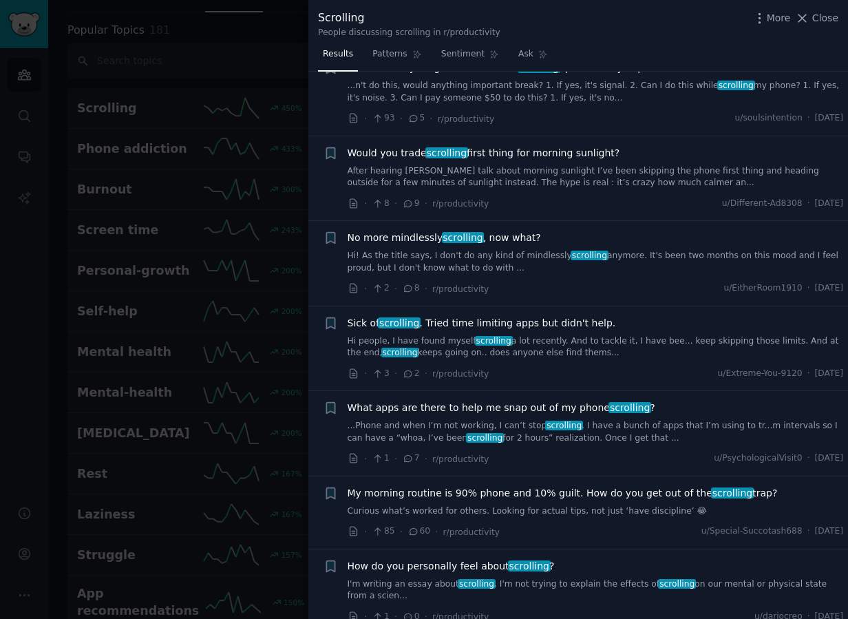
scroll to position [441, 0]
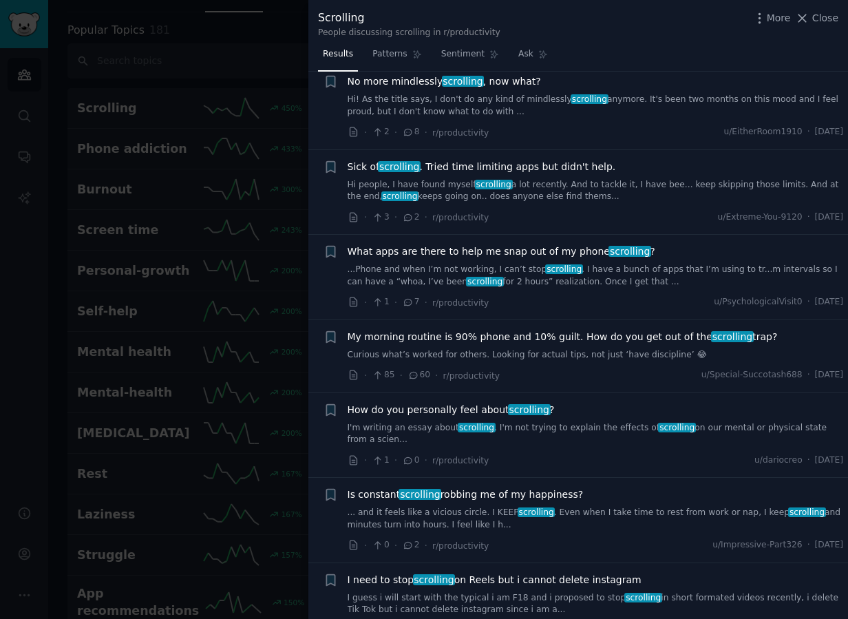
click at [245, 30] on div at bounding box center [424, 309] width 848 height 619
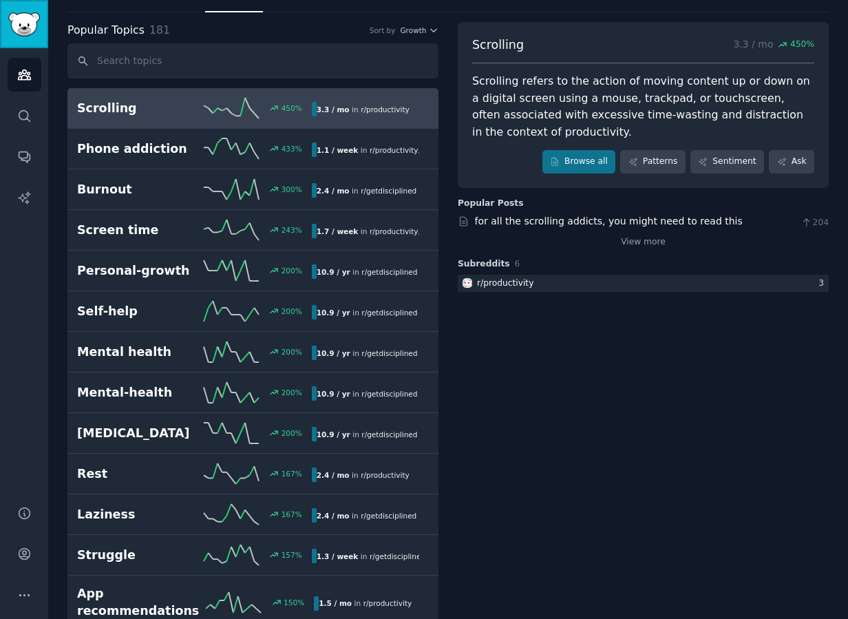
click at [25, 30] on img "Sidebar" at bounding box center [24, 24] width 32 height 24
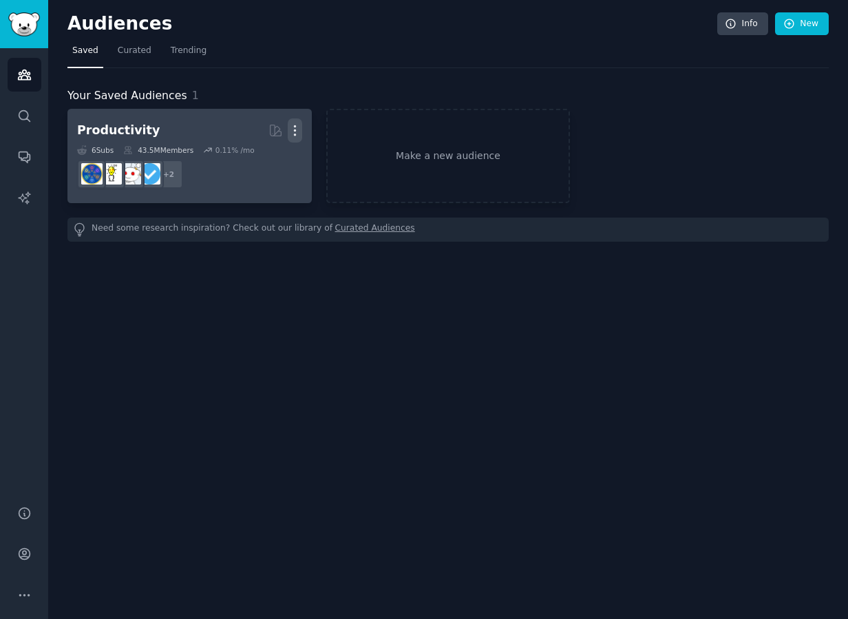
click at [297, 129] on icon "button" at bounding box center [295, 130] width 14 height 14
click at [262, 161] on p "Delete" at bounding box center [258, 159] width 32 height 14
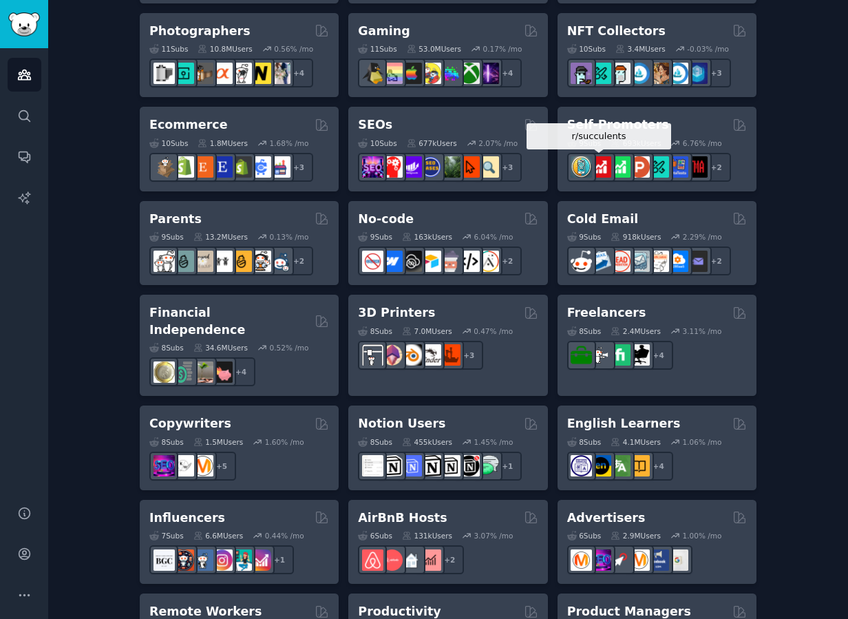
scroll to position [724, 0]
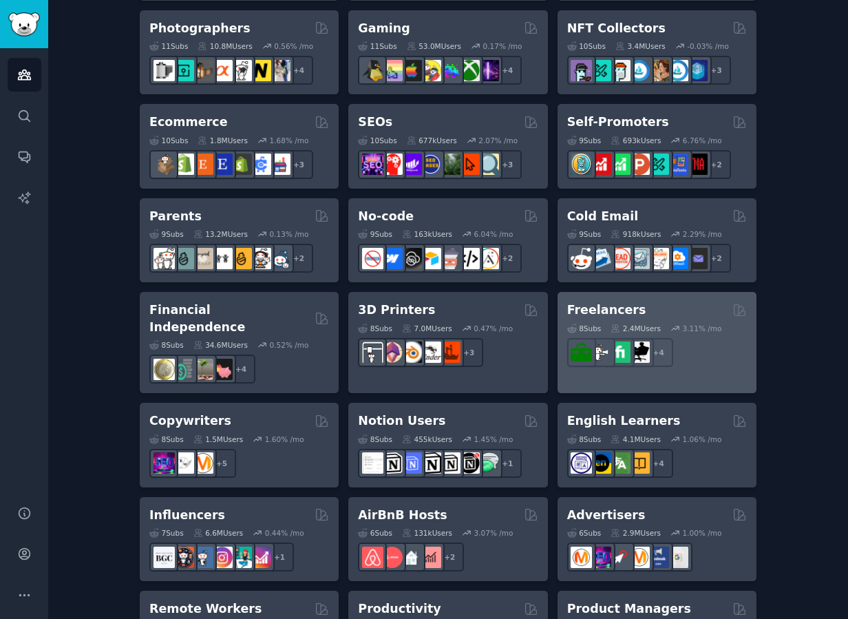
click at [634, 304] on div "Freelancers" at bounding box center [657, 310] width 180 height 17
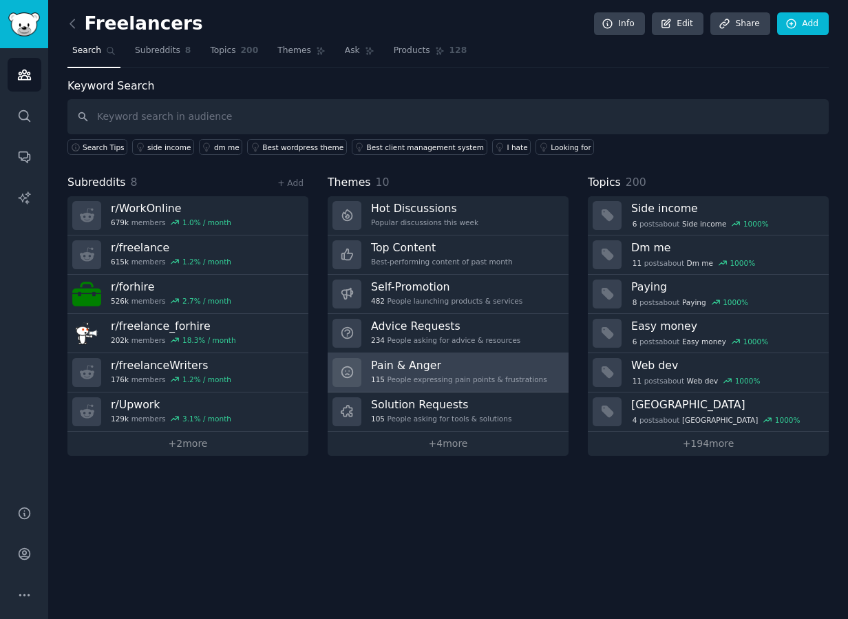
click at [481, 367] on h3 "Pain & Anger" at bounding box center [459, 365] width 176 height 14
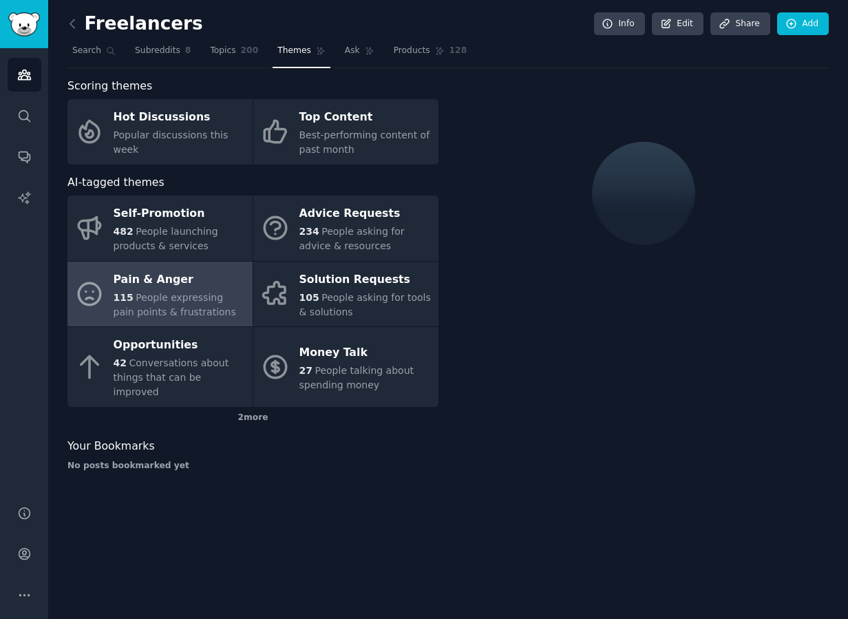
click at [481, 367] on div at bounding box center [643, 280] width 371 height 404
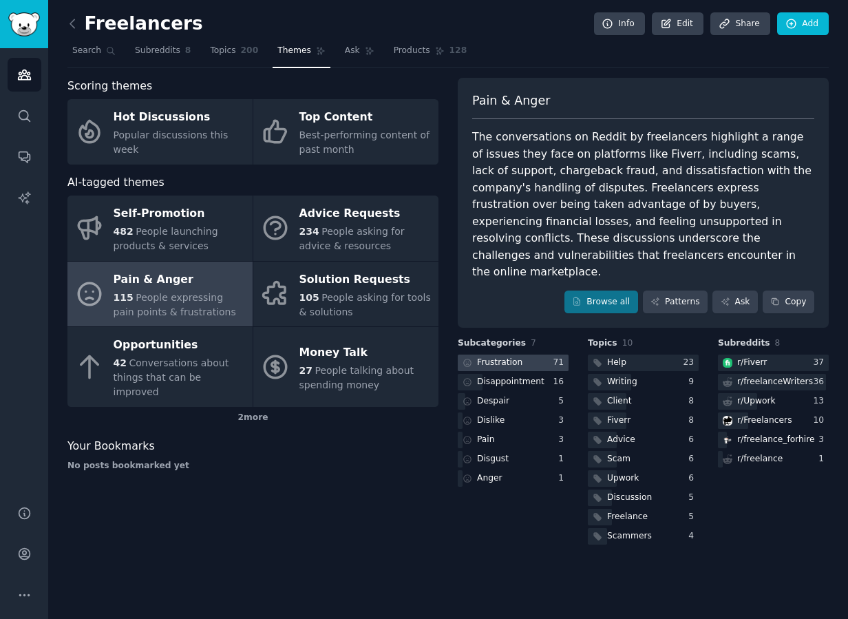
click at [507, 357] on div "Frustration" at bounding box center [499, 363] width 45 height 12
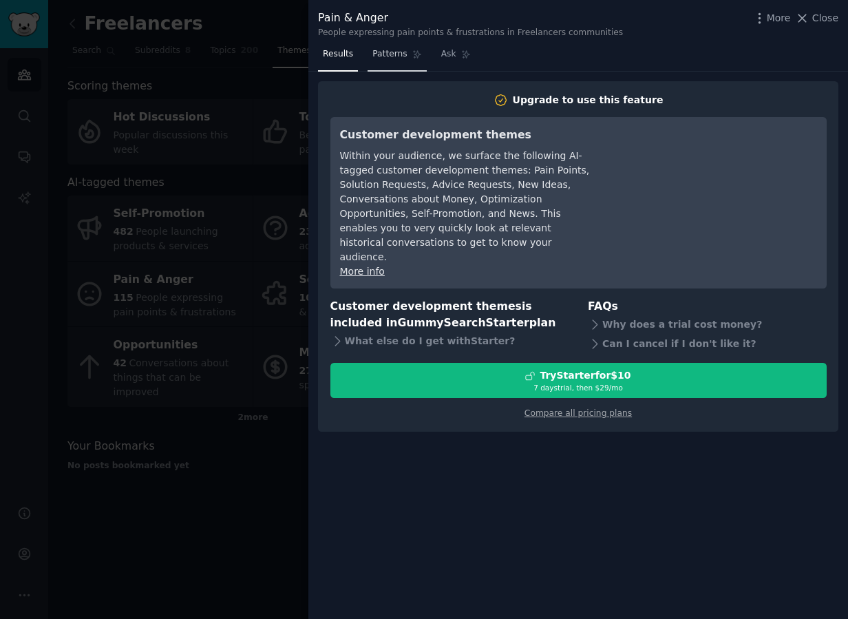
click at [379, 52] on span "Patterns" at bounding box center [390, 54] width 34 height 12
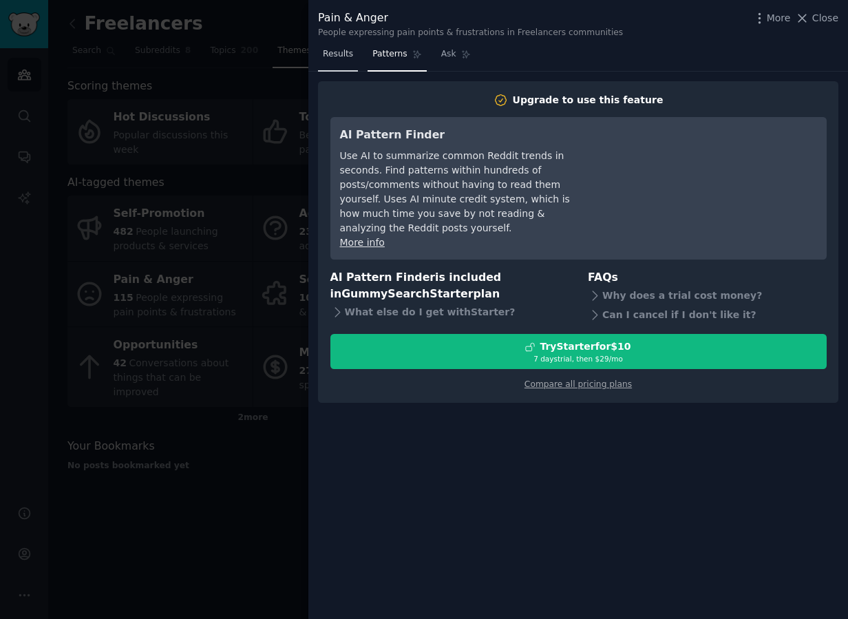
click at [332, 56] on span "Results" at bounding box center [338, 54] width 30 height 12
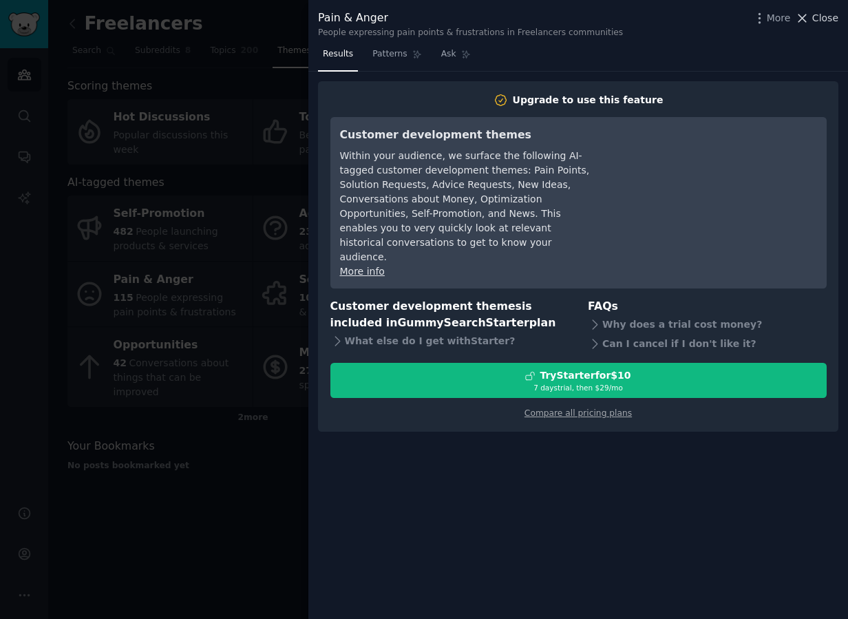
click at [684, 21] on span "Close" at bounding box center [826, 18] width 26 height 14
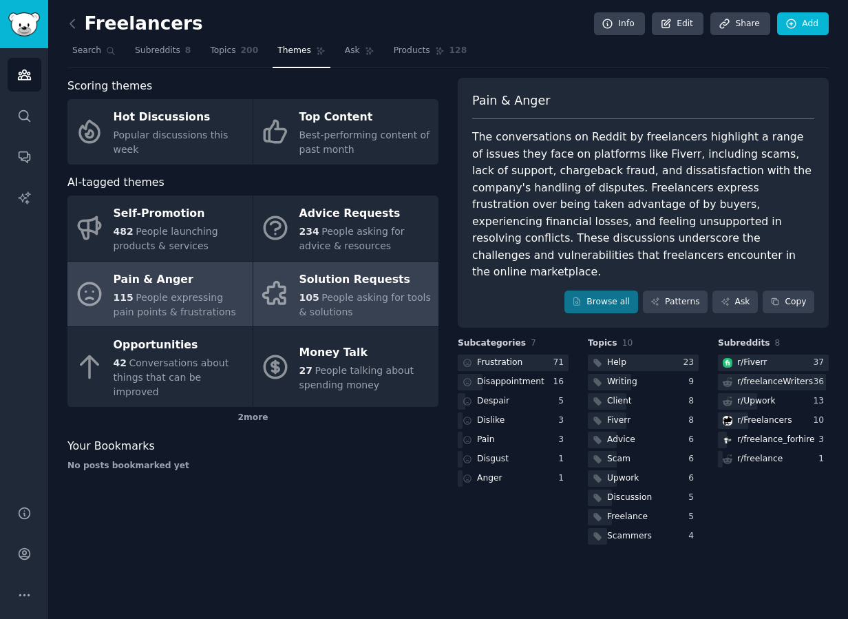
click at [326, 291] on div "105 People asking for tools & solutions" at bounding box center [366, 305] width 132 height 29
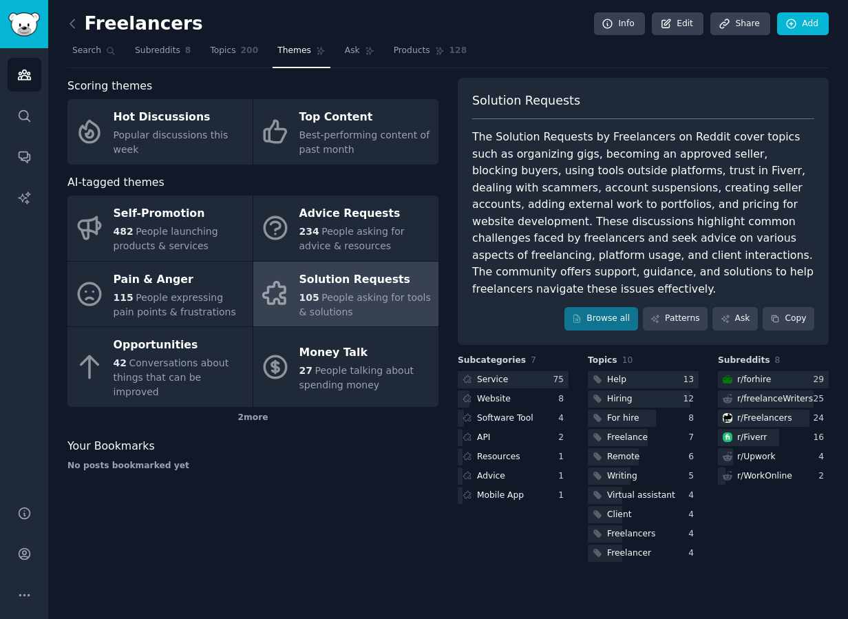
click at [683, 136] on div "The Solution Requests by Freelancers on Reddit cover topics such as organizing …" at bounding box center [643, 213] width 342 height 169
drag, startPoint x: 546, startPoint y: 160, endPoint x: 459, endPoint y: 152, distance: 87.1
click at [459, 151] on div "Solution Requests The Solution Requests by Freelancers on Reddit cover topics s…" at bounding box center [643, 211] width 371 height 267
drag, startPoint x: 549, startPoint y: 156, endPoint x: 699, endPoint y: 156, distance: 150.1
click at [684, 156] on div "The Solution Requests by Freelancers on Reddit cover topics such as organizing …" at bounding box center [643, 213] width 342 height 169
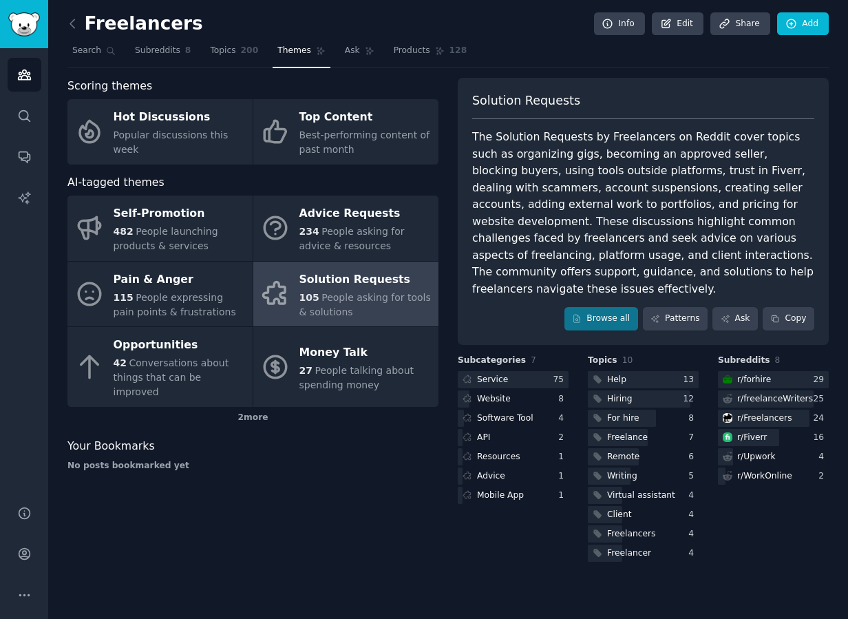
click at [684, 156] on div "The Solution Requests by Freelancers on Reddit cover topics such as organizing …" at bounding box center [643, 213] width 342 height 169
drag, startPoint x: 699, startPoint y: 156, endPoint x: 780, endPoint y: 155, distance: 80.6
click at [684, 155] on div "The Solution Requests by Freelancers on Reddit cover topics such as organizing …" at bounding box center [643, 213] width 342 height 169
drag, startPoint x: 786, startPoint y: 153, endPoint x: 587, endPoint y: 172, distance: 199.3
click at [587, 172] on div "The Solution Requests by Freelancers on Reddit cover topics such as organizing …" at bounding box center [643, 213] width 342 height 169
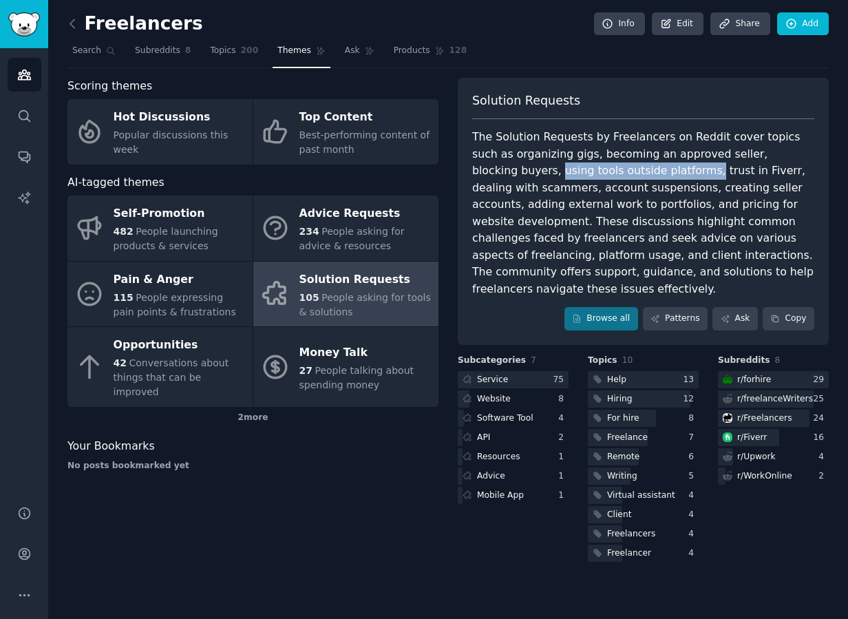
click at [587, 172] on div "The Solution Requests by Freelancers on Reddit cover topics such as organizing …" at bounding box center [643, 213] width 342 height 169
click at [651, 165] on div "The Solution Requests by Freelancers on Reddit cover topics such as organizing …" at bounding box center [643, 213] width 342 height 169
drag, startPoint x: 673, startPoint y: 167, endPoint x: 792, endPoint y: 168, distance: 119.1
click at [684, 168] on div "The Solution Requests by Freelancers on Reddit cover topics such as organizing …" at bounding box center [643, 213] width 342 height 169
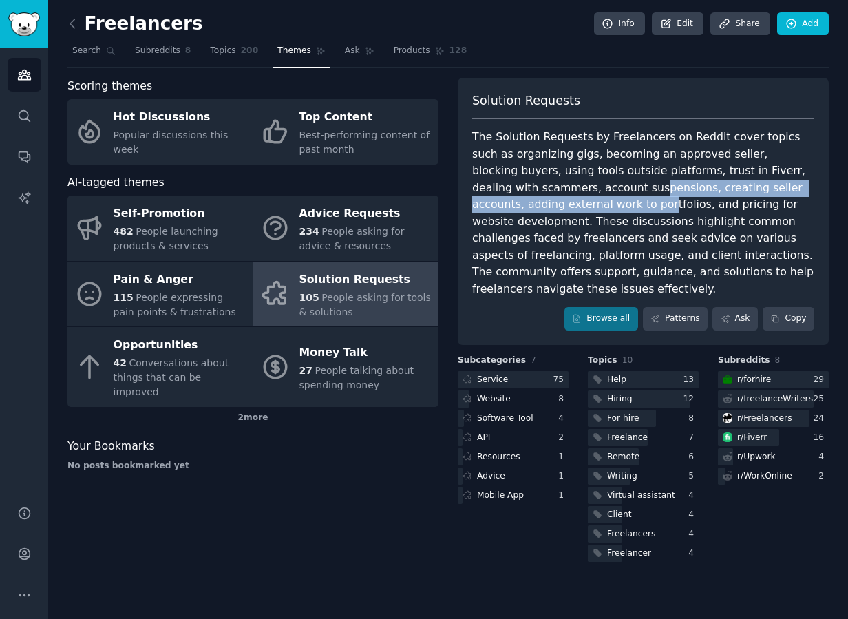
drag, startPoint x: 502, startPoint y: 196, endPoint x: 542, endPoint y: 195, distance: 40.0
click at [536, 195] on div "The Solution Requests by Freelancers on Reddit cover topics such as organizing …" at bounding box center [643, 213] width 342 height 169
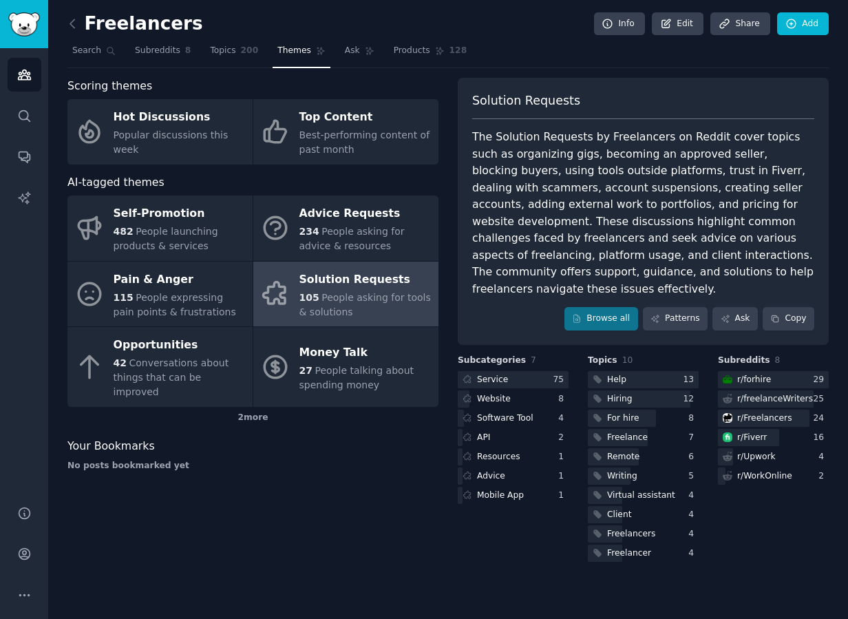
click at [600, 195] on div "The Solution Requests by Freelancers on Reddit cover topics such as organizing …" at bounding box center [643, 213] width 342 height 169
drag, startPoint x: 613, startPoint y: 183, endPoint x: 710, endPoint y: 183, distance: 97.1
click at [684, 183] on div "The Solution Requests by Freelancers on Reddit cover topics such as organizing …" at bounding box center [643, 213] width 342 height 169
drag, startPoint x: 729, startPoint y: 194, endPoint x: 841, endPoint y: 196, distance: 111.6
click at [684, 192] on div "Freelancers Info Edit Share Add Search Subreddits 8 Topics 200 Themes Ask Produ…" at bounding box center [448, 309] width 800 height 619
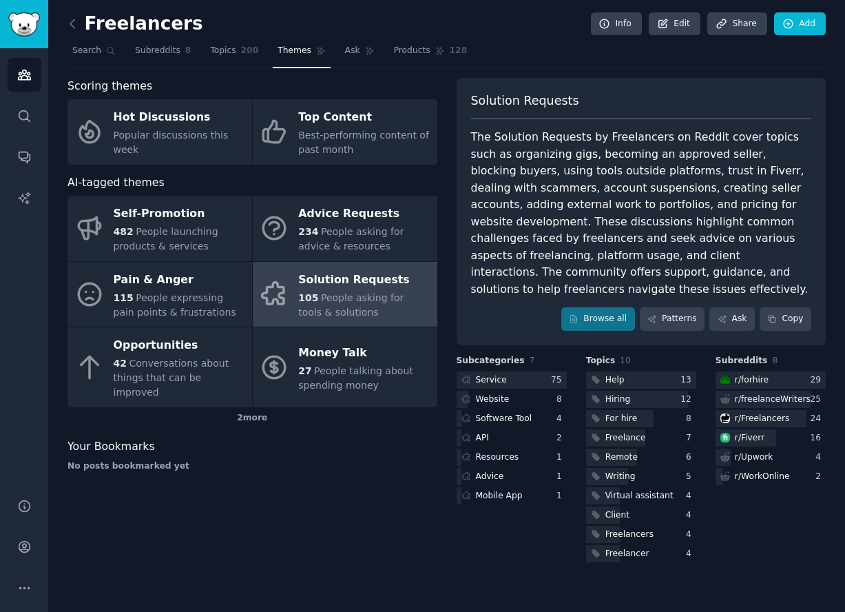
click at [684, 237] on div "The Solution Requests by Freelancers on Reddit cover topics such as organizing …" at bounding box center [641, 213] width 341 height 169
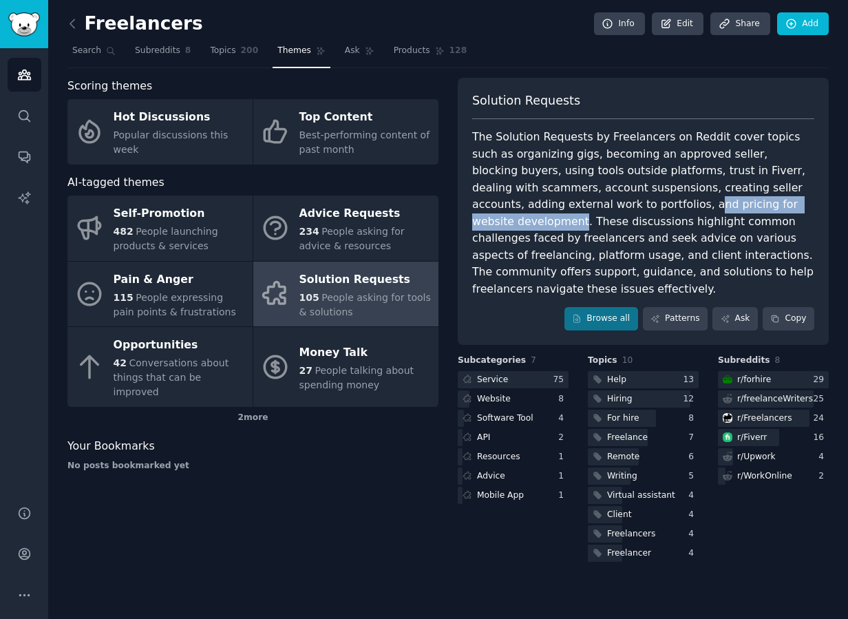
drag, startPoint x: 546, startPoint y: 205, endPoint x: 717, endPoint y: 204, distance: 170.8
click at [684, 204] on div "The Solution Requests by Freelancers on Reddit cover topics such as organizing …" at bounding box center [643, 213] width 342 height 169
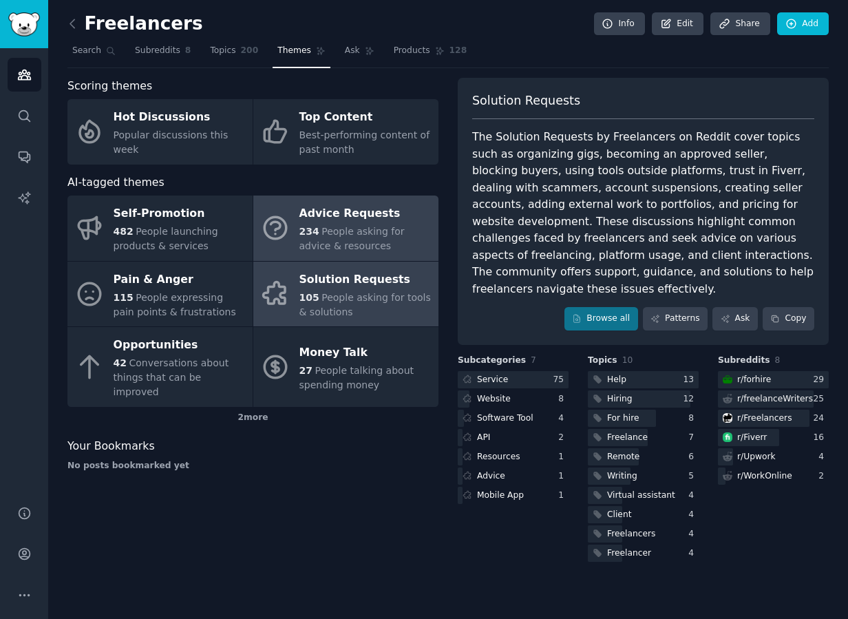
click at [352, 214] on div "Advice Requests" at bounding box center [366, 214] width 132 height 22
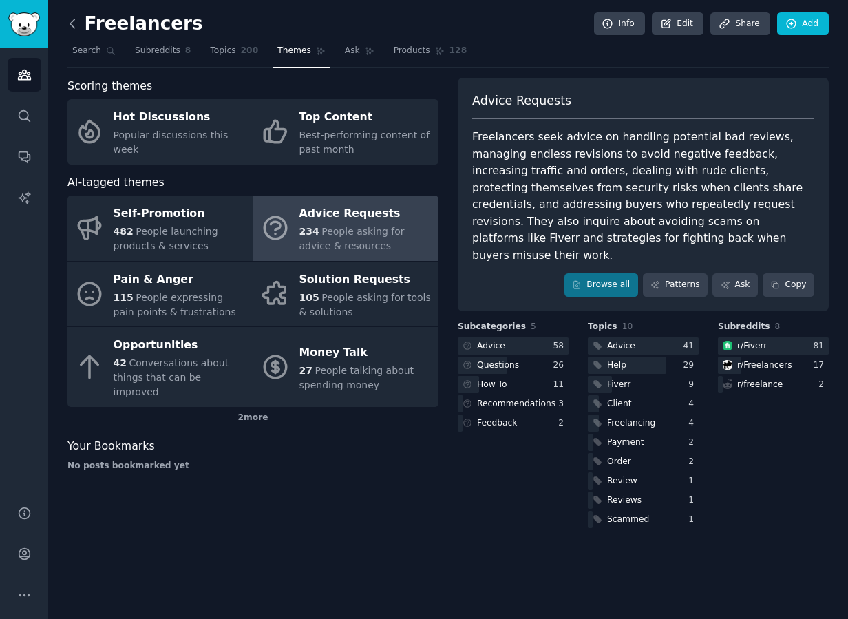
click at [70, 19] on icon at bounding box center [72, 24] width 14 height 14
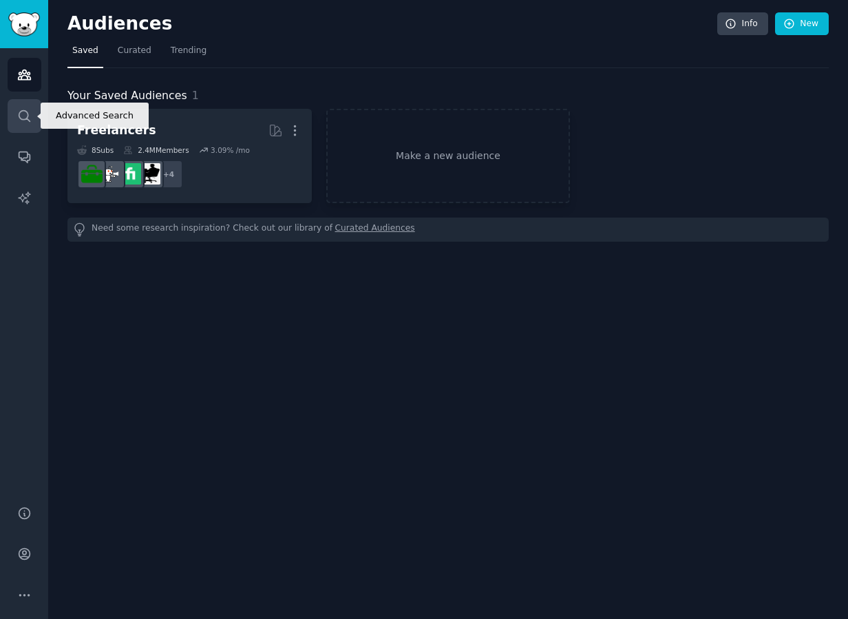
click at [21, 120] on icon "Sidebar" at bounding box center [24, 116] width 14 height 14
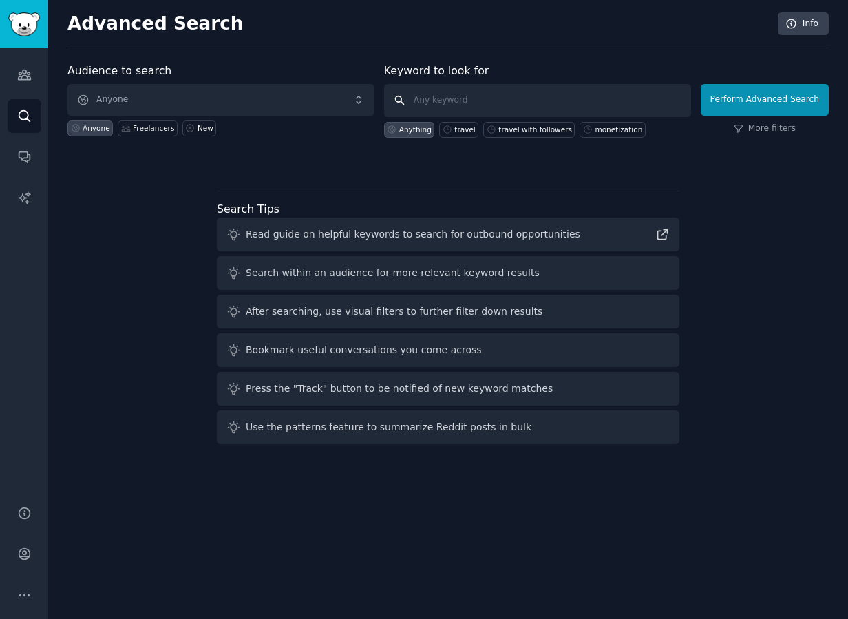
click at [458, 99] on input "text" at bounding box center [537, 100] width 307 height 33
paste input "organiser voyage communauté"
type input "organiser voyage communauté"
click at [684, 93] on button "Perform Advanced Search" at bounding box center [765, 100] width 128 height 32
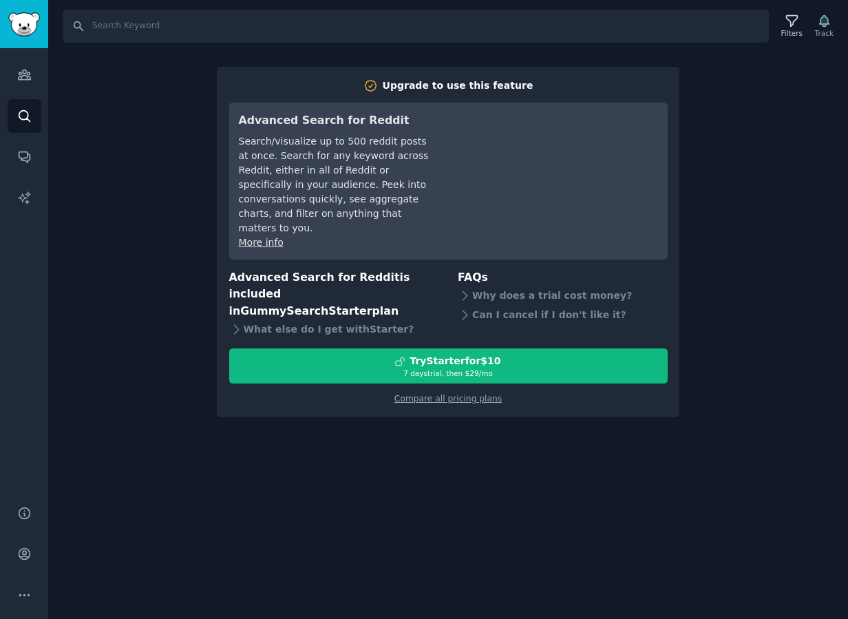
click at [466, 455] on div "Search Filters Track Upgrade to use this feature Advanced Search for Reddit Sea…" at bounding box center [448, 309] width 800 height 619
click at [34, 74] on link "Audiences" at bounding box center [25, 75] width 34 height 34
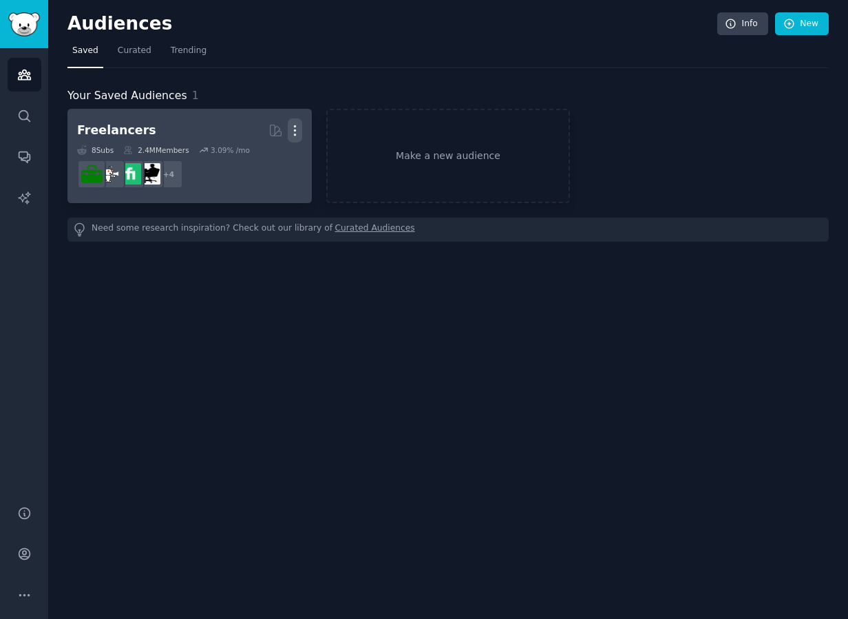
click at [293, 120] on button "More" at bounding box center [295, 130] width 14 height 24
click at [260, 155] on p "Delete" at bounding box center [258, 159] width 32 height 14
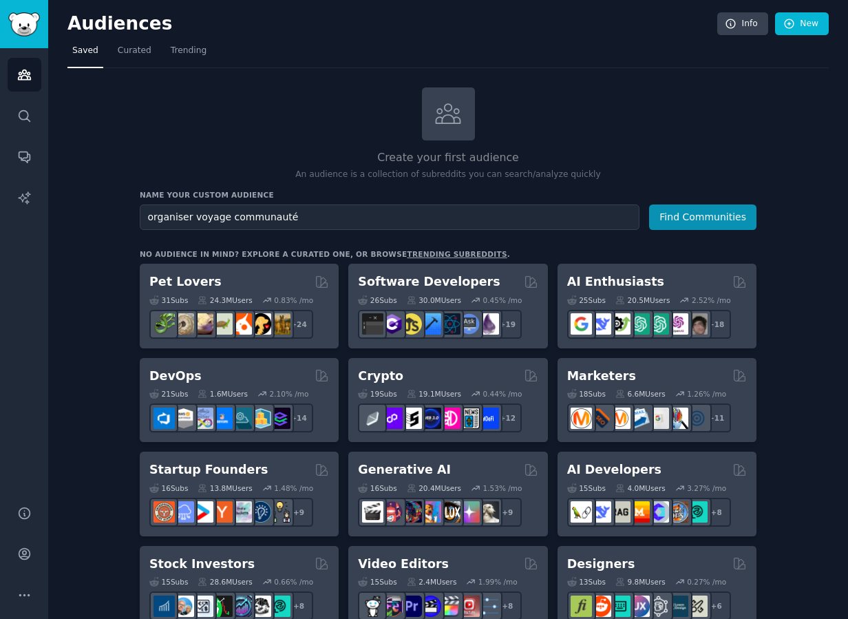
click at [649, 205] on button "Find Communities" at bounding box center [702, 217] width 107 height 25
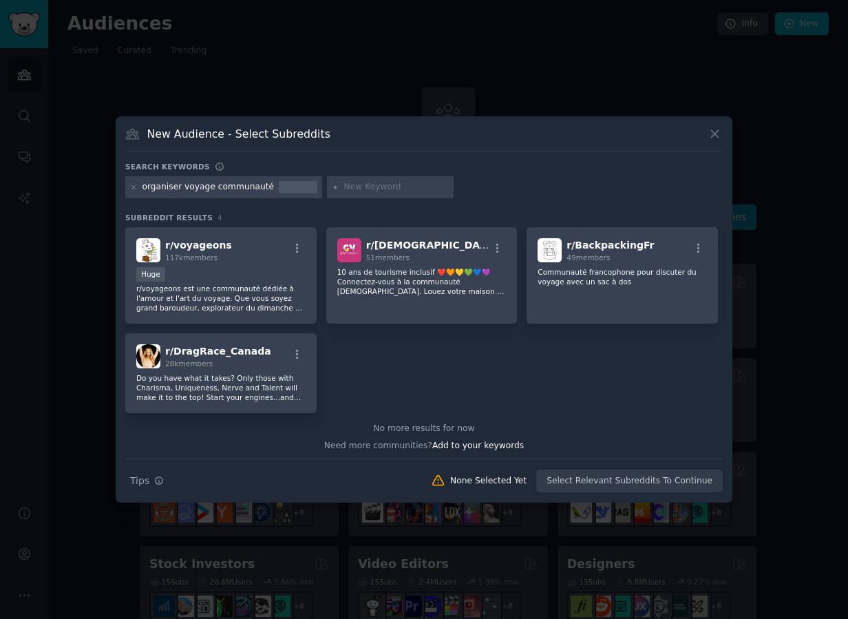
click at [684, 128] on icon at bounding box center [715, 134] width 14 height 14
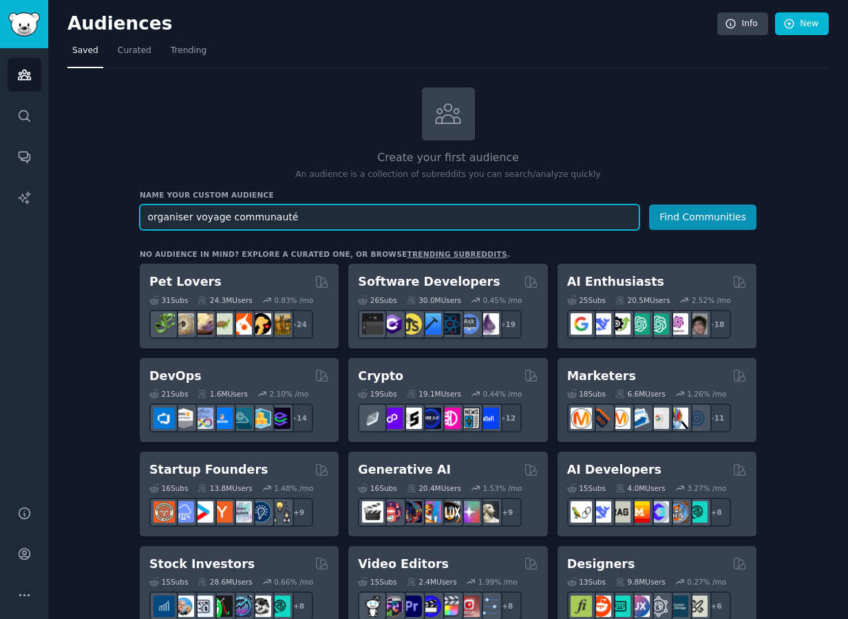
click at [414, 218] on input "organiser voyage communauté" at bounding box center [390, 217] width 500 height 25
type input "i"
type input "créateurs de contenus"
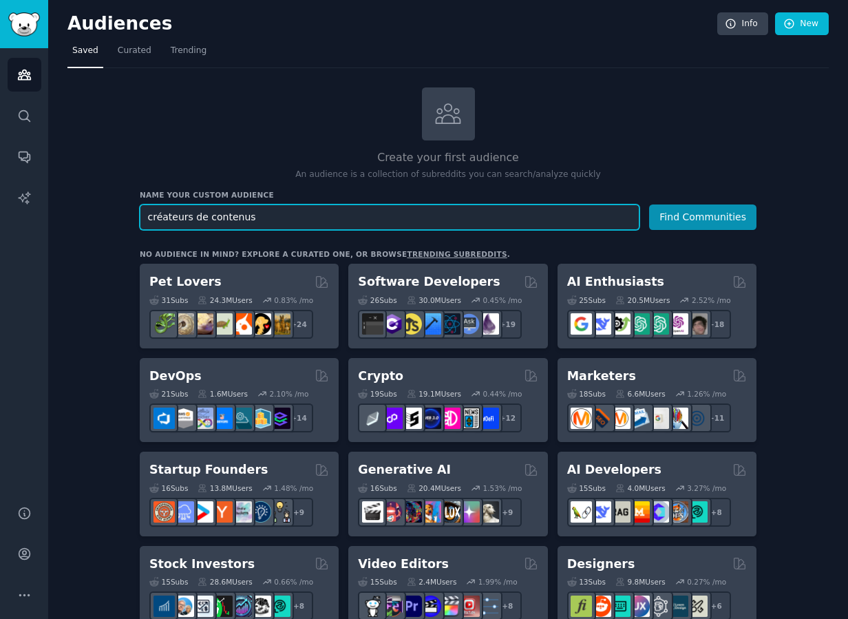
click at [649, 205] on button "Find Communities" at bounding box center [702, 217] width 107 height 25
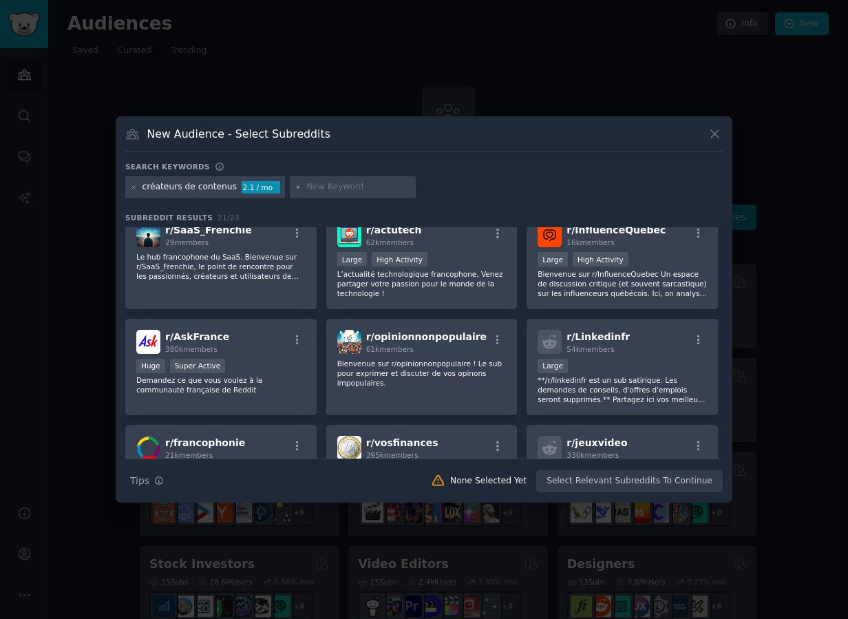
scroll to position [486, 0]
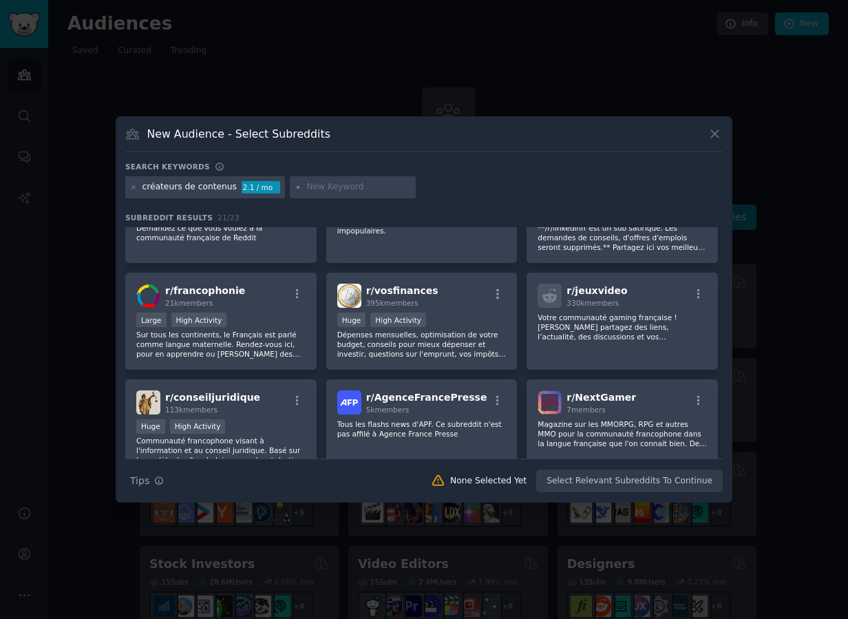
click at [207, 199] on div "créateurs de contenus 2.1 / mo" at bounding box center [424, 189] width 598 height 27
click at [137, 188] on div "créateurs de contenus 2.1 / mo" at bounding box center [205, 187] width 160 height 22
click at [132, 187] on icon at bounding box center [134, 188] width 8 height 8
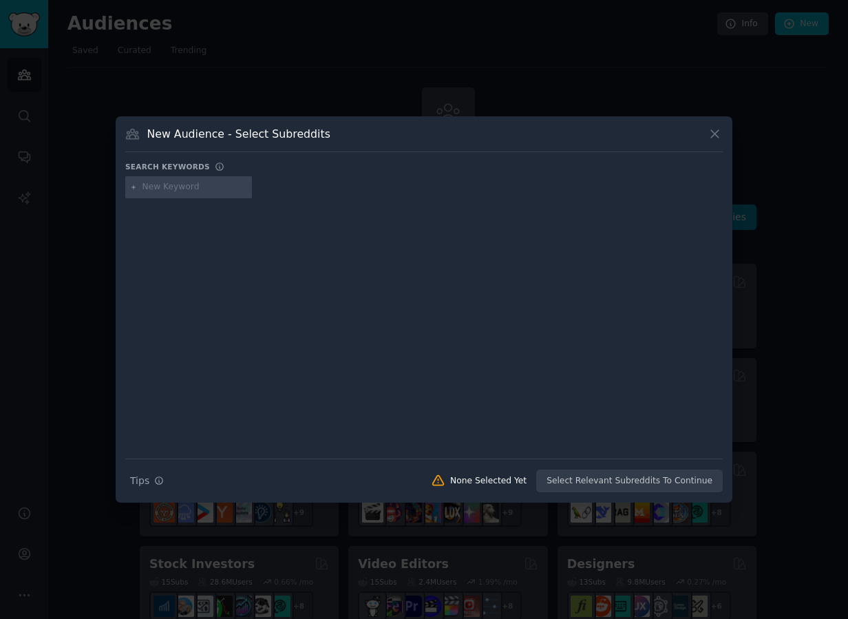
click at [168, 187] on input "text" at bounding box center [195, 187] width 105 height 12
type input "influenceurs"
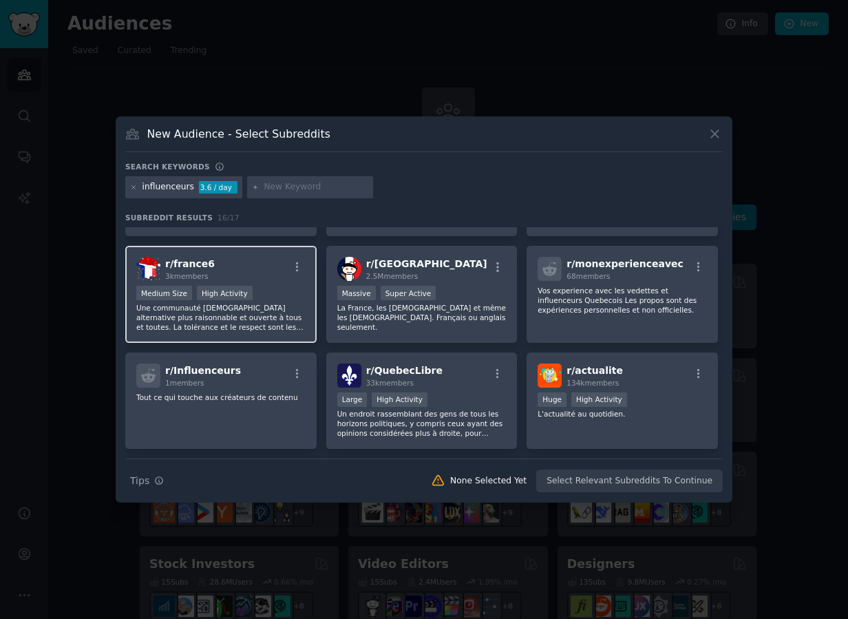
scroll to position [152, 0]
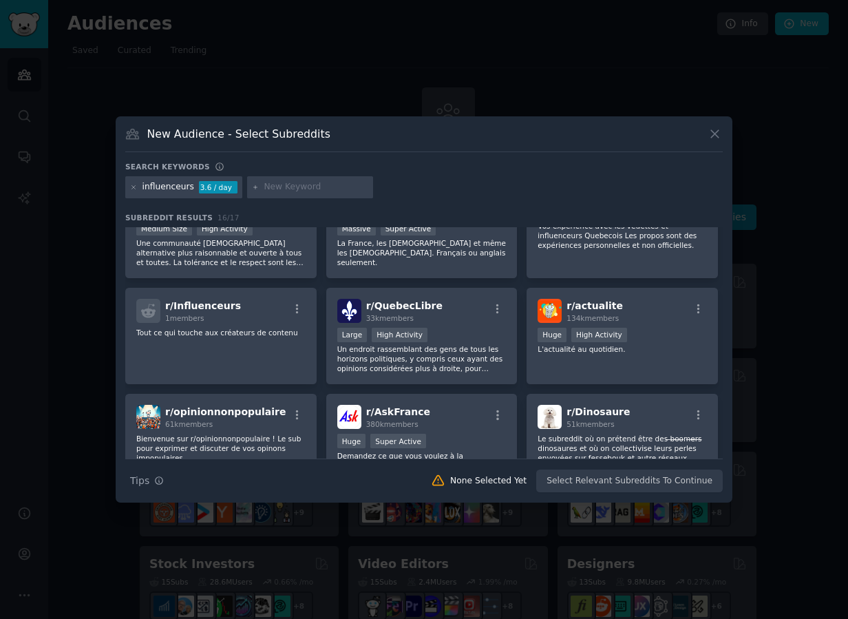
click at [171, 188] on div "influenceurs" at bounding box center [169, 187] width 52 height 12
click at [134, 188] on icon at bounding box center [133, 186] width 3 height 3
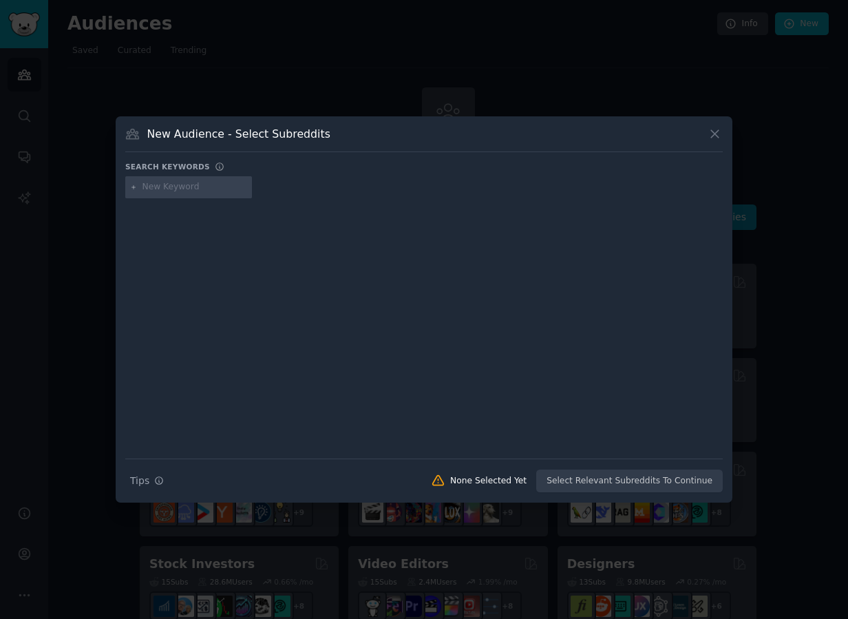
click at [182, 194] on div at bounding box center [188, 187] width 127 height 22
click at [183, 188] on input "text" at bounding box center [195, 187] width 105 height 12
type input "creatoreconomy"
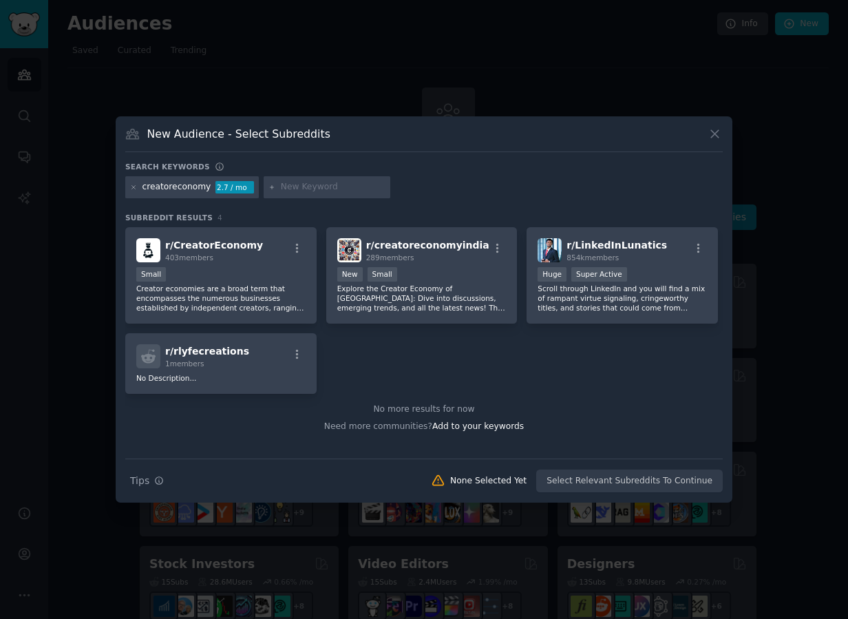
click at [70, 152] on div at bounding box center [424, 309] width 848 height 619
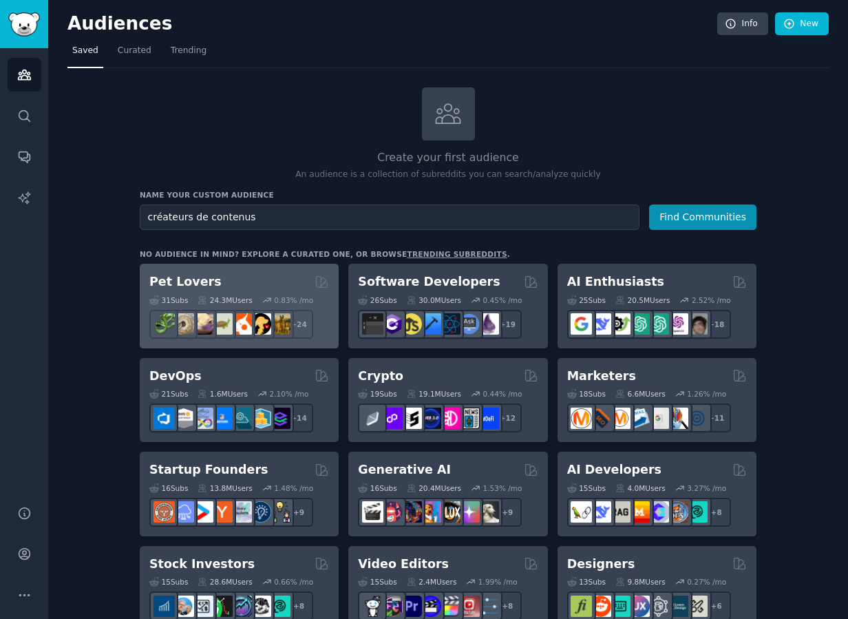
click at [249, 275] on div "Pet Lovers" at bounding box center [239, 281] width 180 height 17
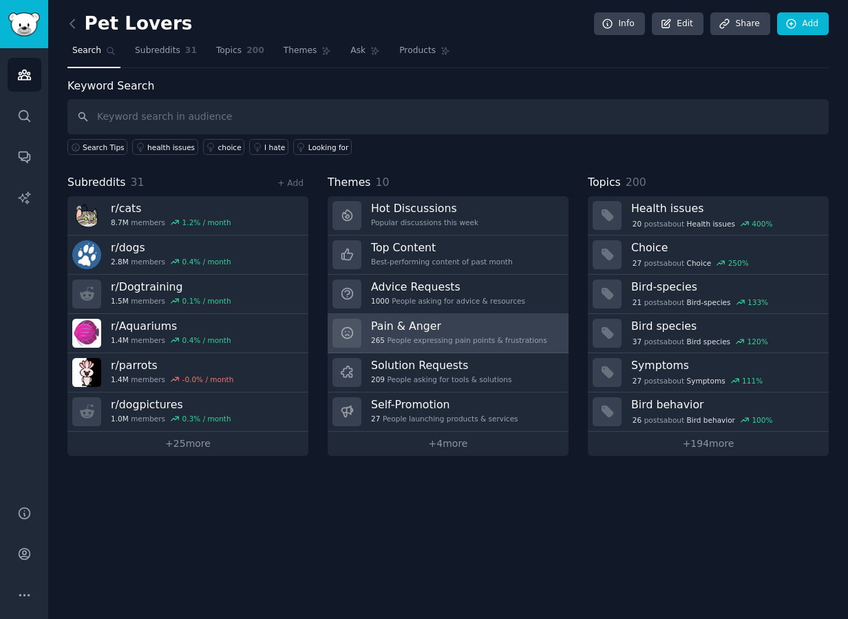
click at [455, 339] on div "265 People expressing pain points & frustrations" at bounding box center [459, 340] width 176 height 10
